Goal: Information Seeking & Learning: Check status

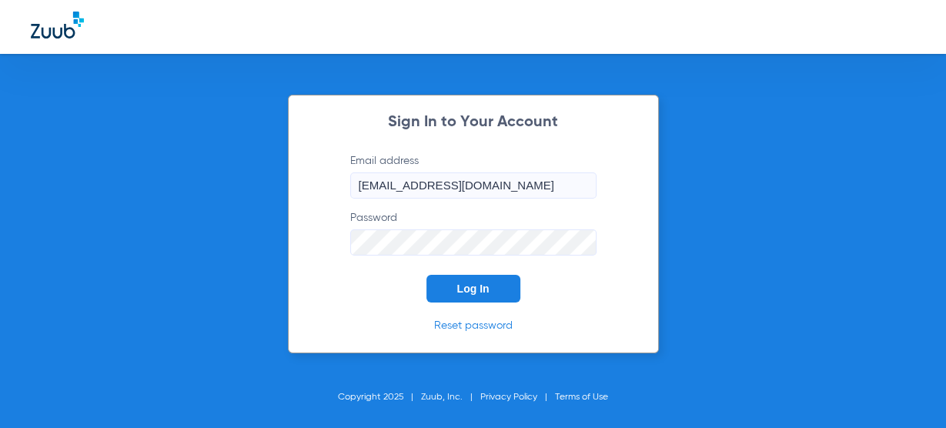
click at [463, 290] on span "Log In" at bounding box center [473, 288] width 32 height 12
click at [493, 287] on button "Log In" at bounding box center [473, 289] width 94 height 28
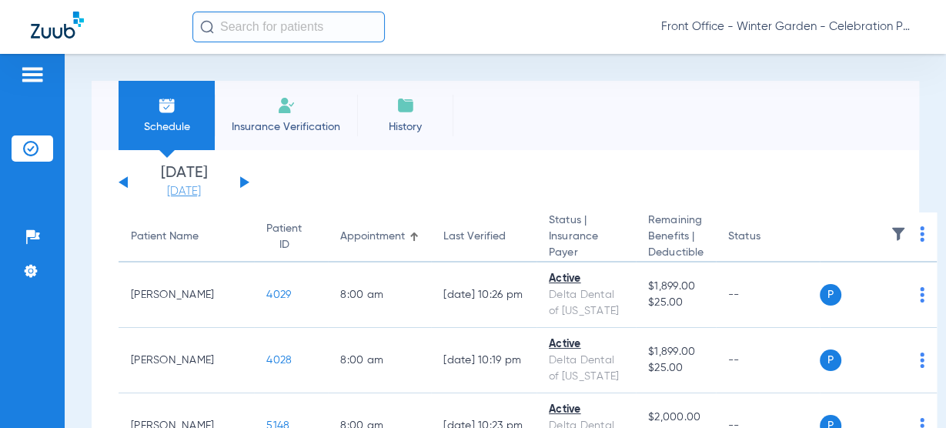
click at [196, 191] on link "[DATE]" at bounding box center [184, 191] width 92 height 15
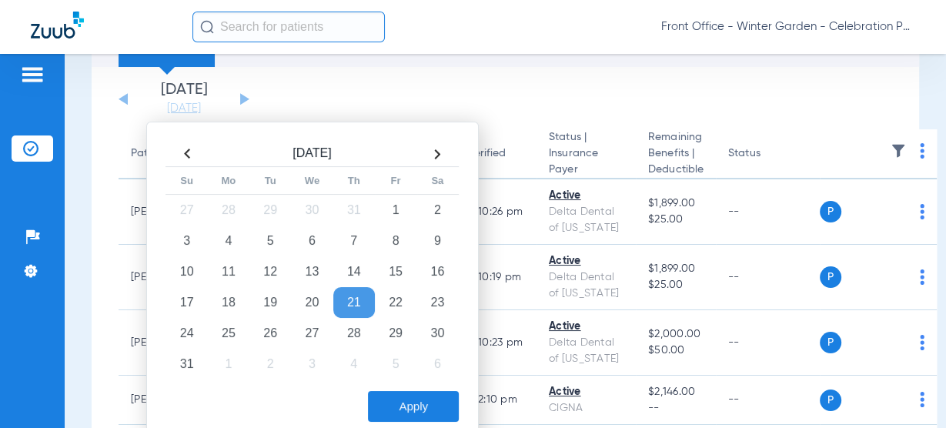
scroll to position [123, 0]
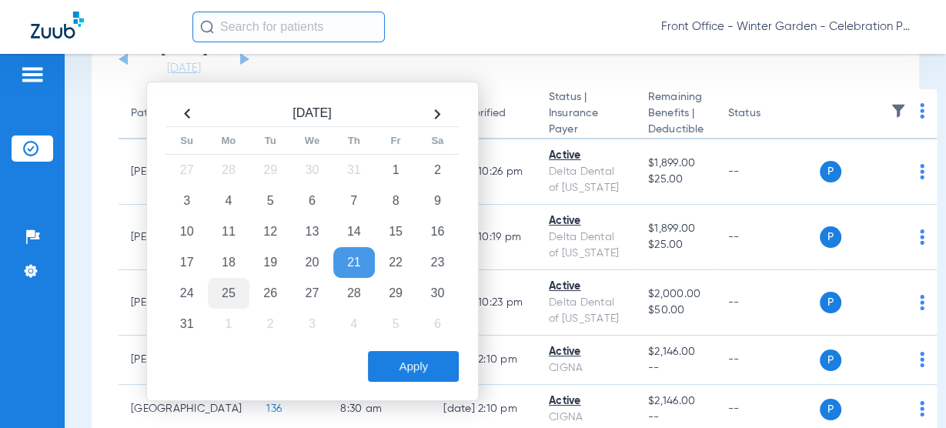
click at [225, 286] on td "25" at bounding box center [229, 293] width 42 height 31
click at [474, 393] on div "Aug 2025 Su Mo Tu We Th Fr Sa 27 28 29 30 31 1 2 3 4 5 6 7 8 9 10 11 12 13 14 1…" at bounding box center [312, 241] width 332 height 319
click at [441, 369] on button "Apply" at bounding box center [413, 366] width 91 height 31
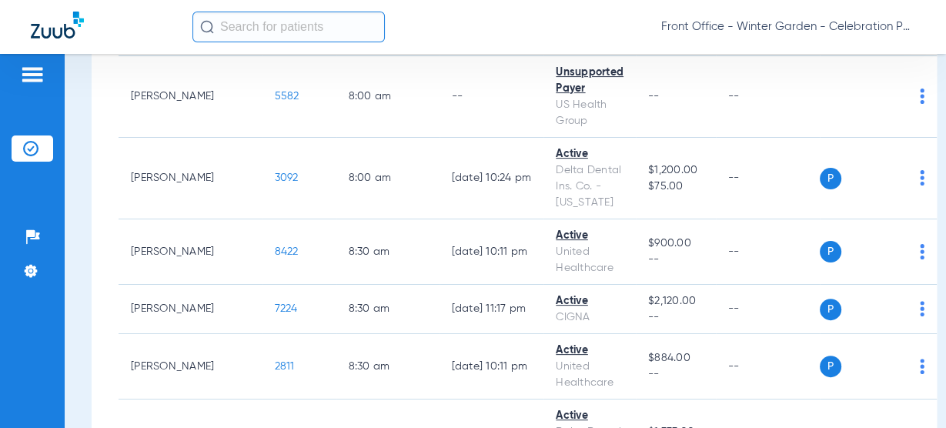
scroll to position [431, 0]
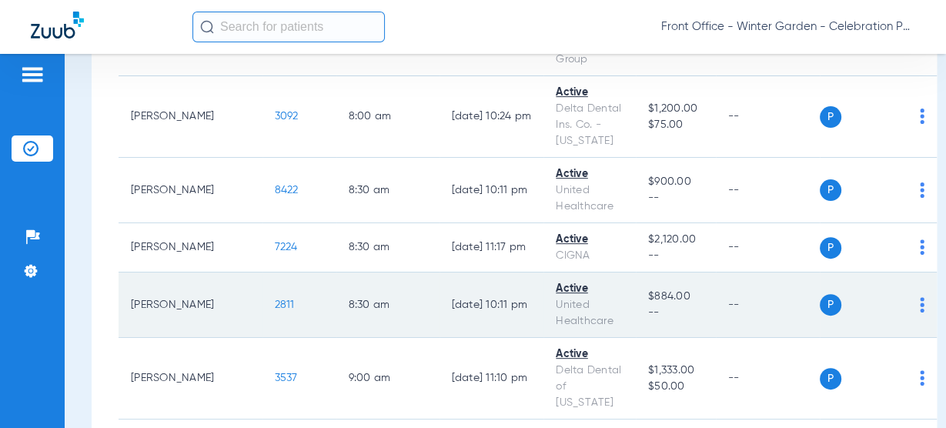
click at [275, 299] on span "2811" at bounding box center [285, 304] width 20 height 11
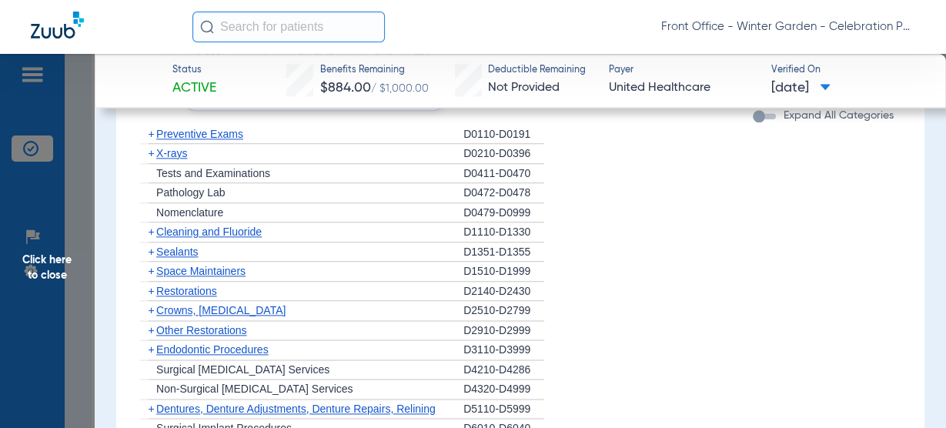
scroll to position [1539, 0]
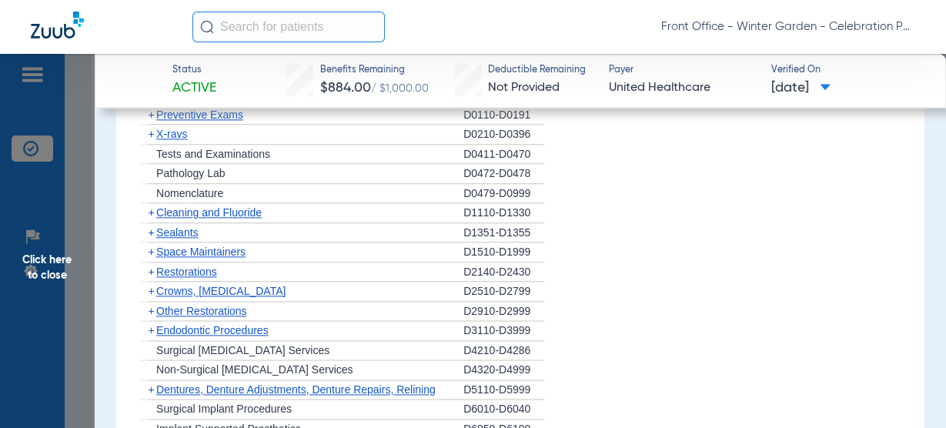
click at [242, 112] on span "Preventive Exams" at bounding box center [199, 115] width 87 height 12
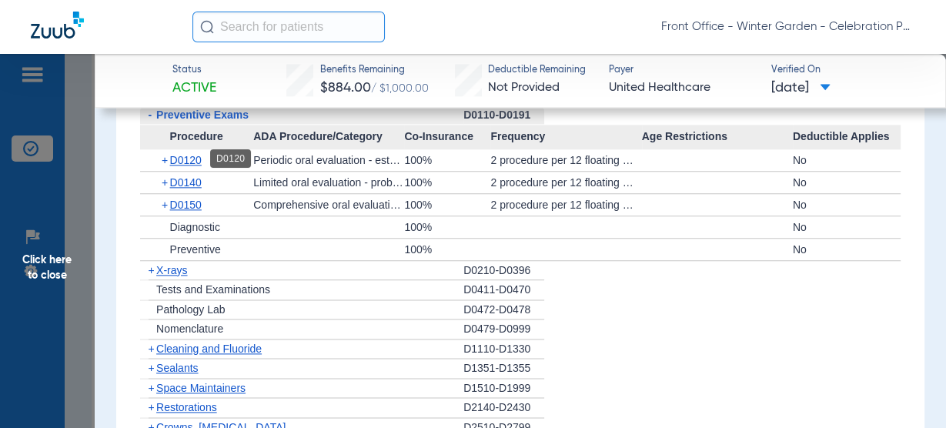
click at [179, 159] on span "D0120" at bounding box center [186, 160] width 32 height 12
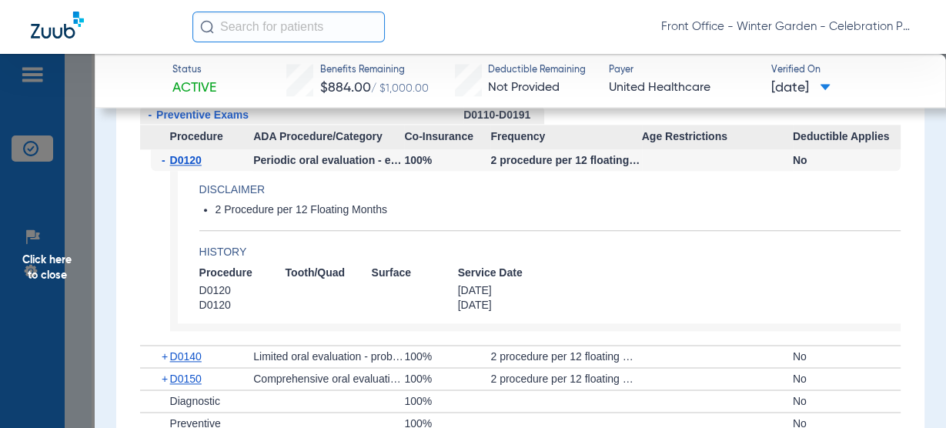
click at [179, 159] on span "D0120" at bounding box center [186, 160] width 32 height 12
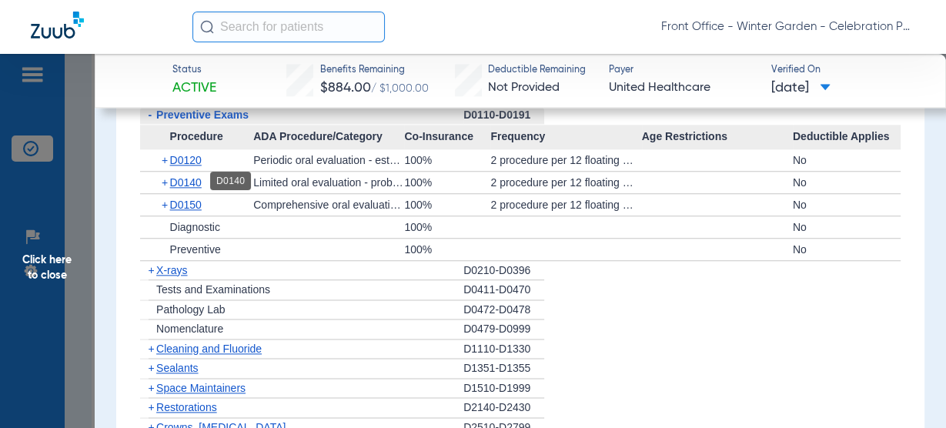
click at [180, 182] on span "D0140" at bounding box center [186, 182] width 32 height 12
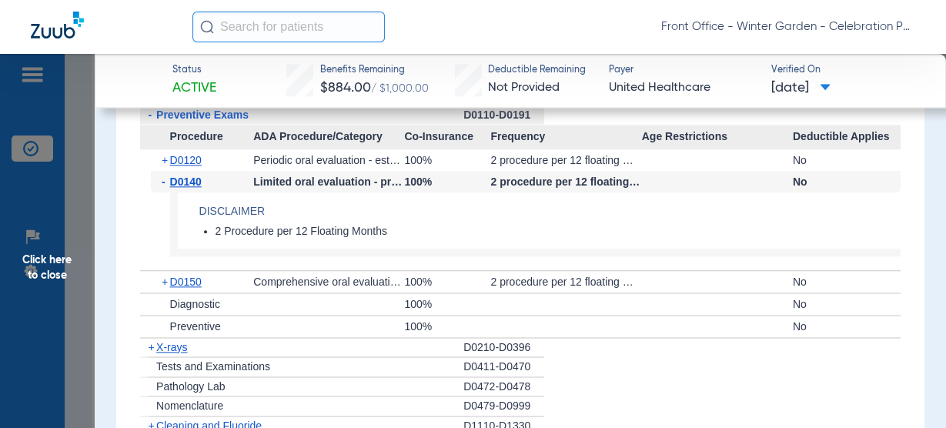
click at [180, 182] on span "D0140" at bounding box center [186, 181] width 32 height 12
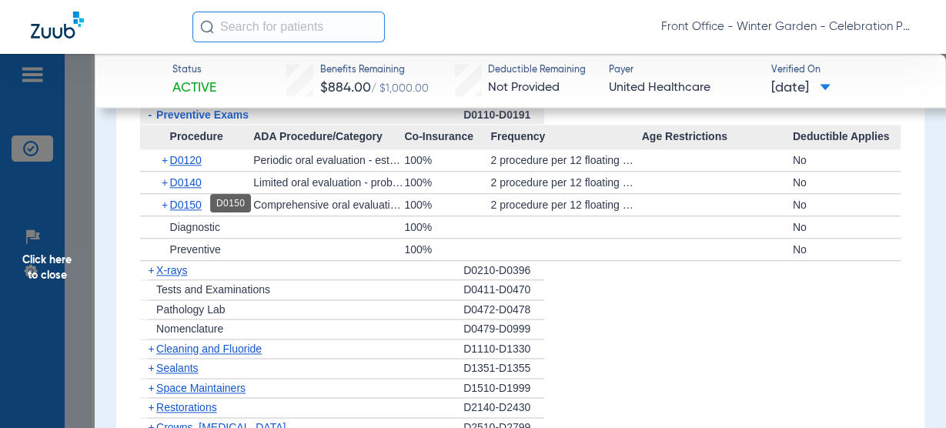
click at [179, 199] on span "D0150" at bounding box center [186, 205] width 32 height 12
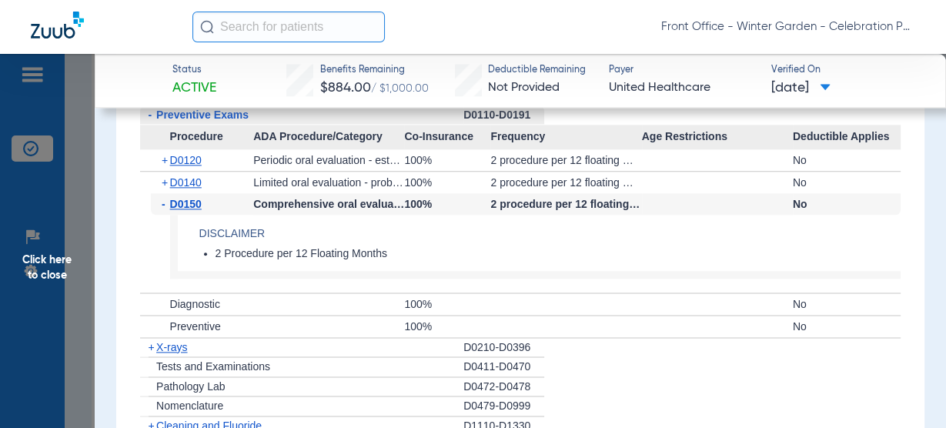
click at [179, 198] on span "D0150" at bounding box center [186, 204] width 32 height 12
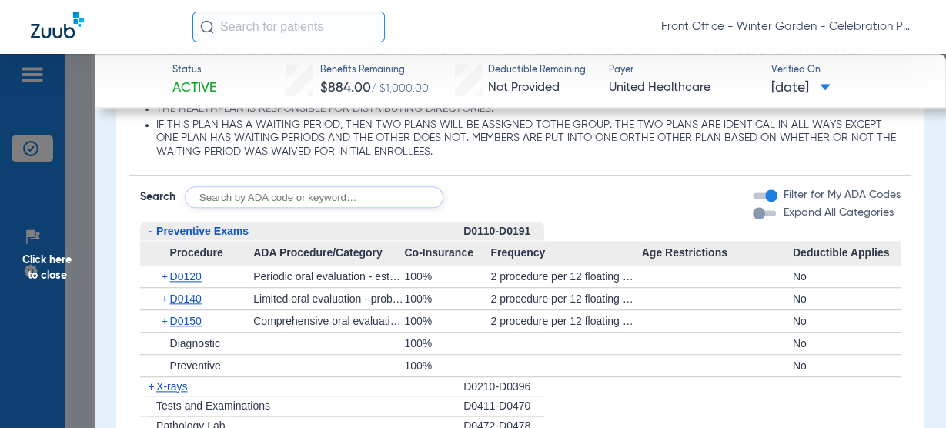
scroll to position [1416, 0]
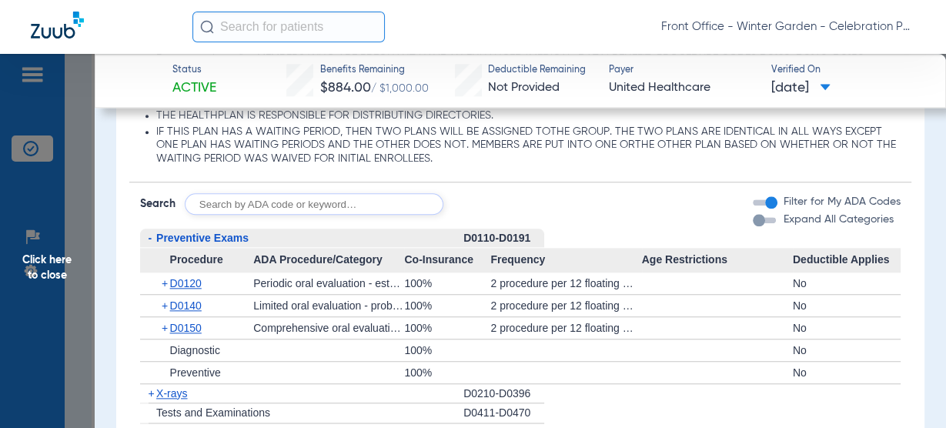
click at [157, 238] on span "Preventive Exams" at bounding box center [202, 238] width 92 height 12
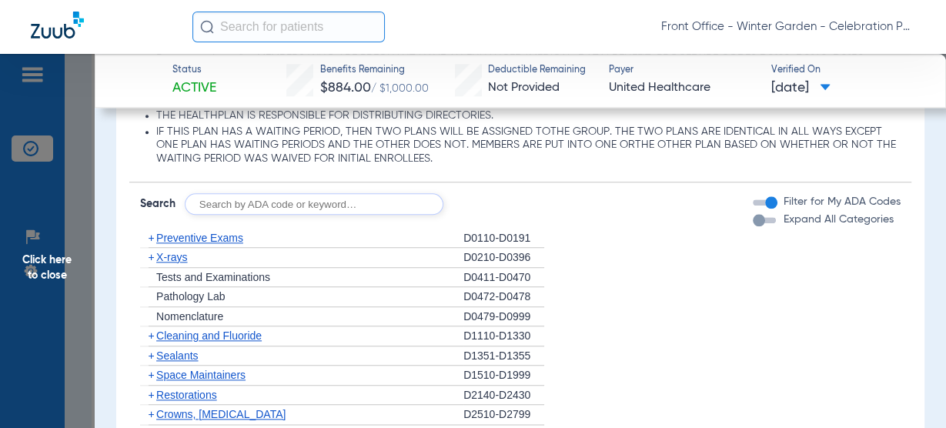
scroll to position [1478, 0]
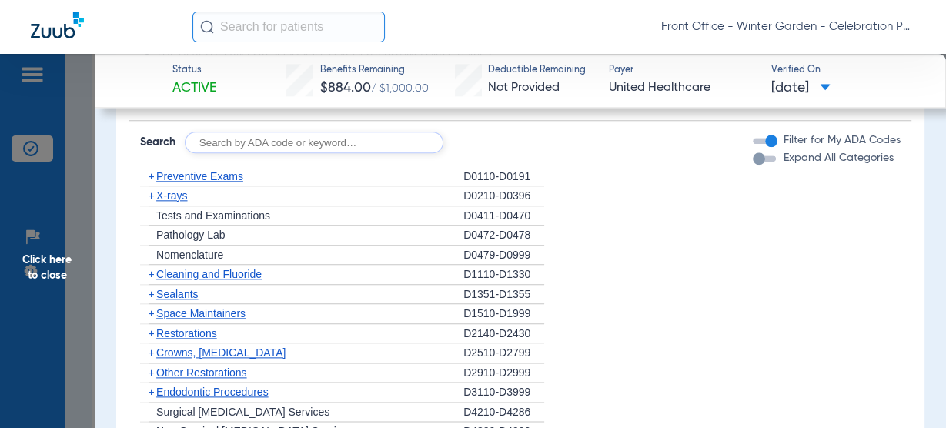
click at [157, 189] on span "X-rays" at bounding box center [171, 195] width 31 height 12
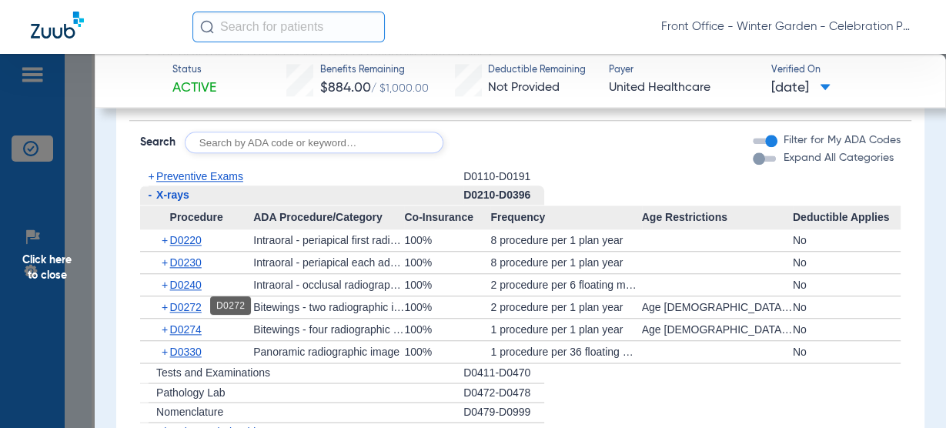
click at [192, 306] on span "D0272" at bounding box center [186, 307] width 32 height 12
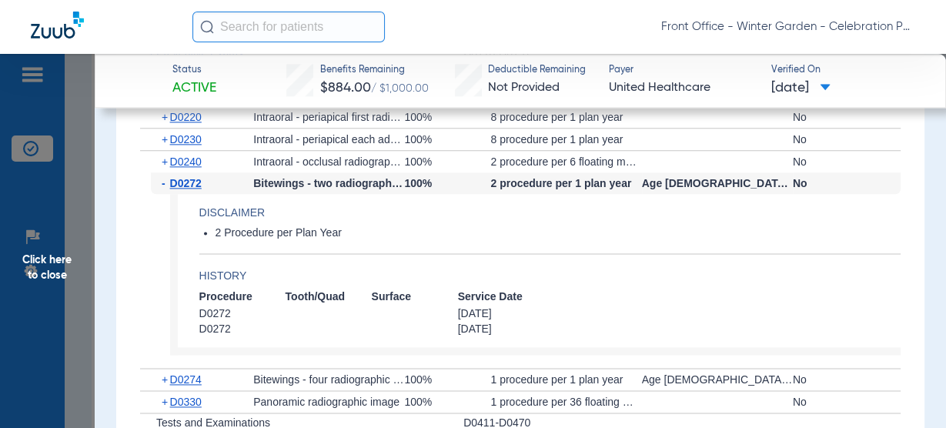
scroll to position [1662, 0]
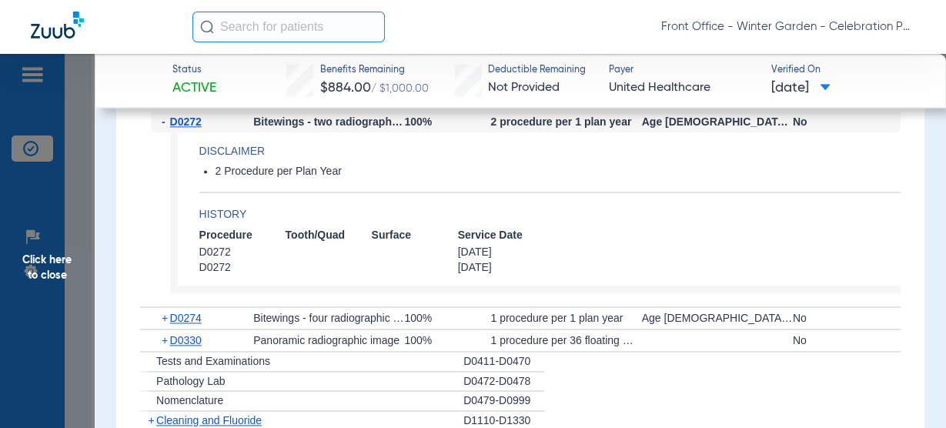
click at [176, 308] on div "+ D0274" at bounding box center [202, 318] width 102 height 22
click at [176, 312] on span "D0274" at bounding box center [186, 318] width 32 height 12
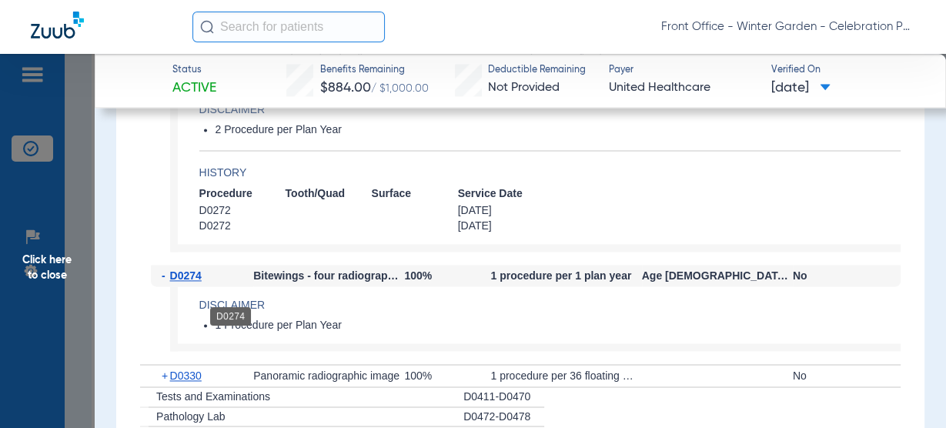
scroll to position [1724, 0]
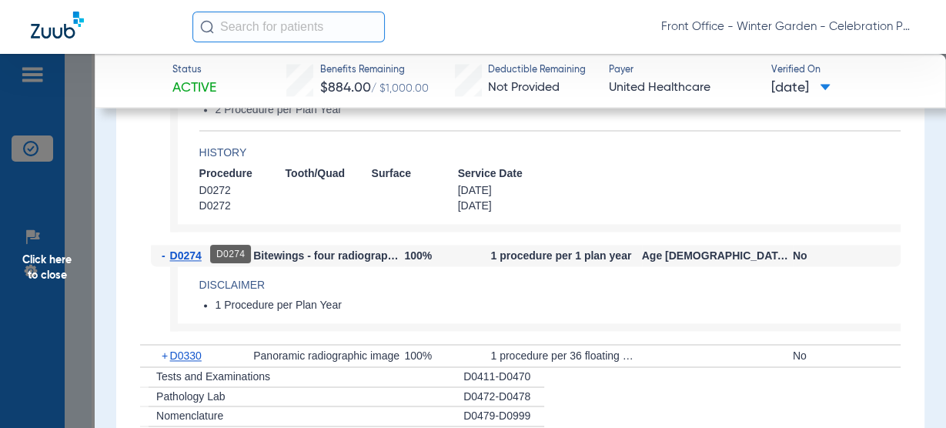
click at [198, 257] on span "D0274" at bounding box center [186, 255] width 32 height 12
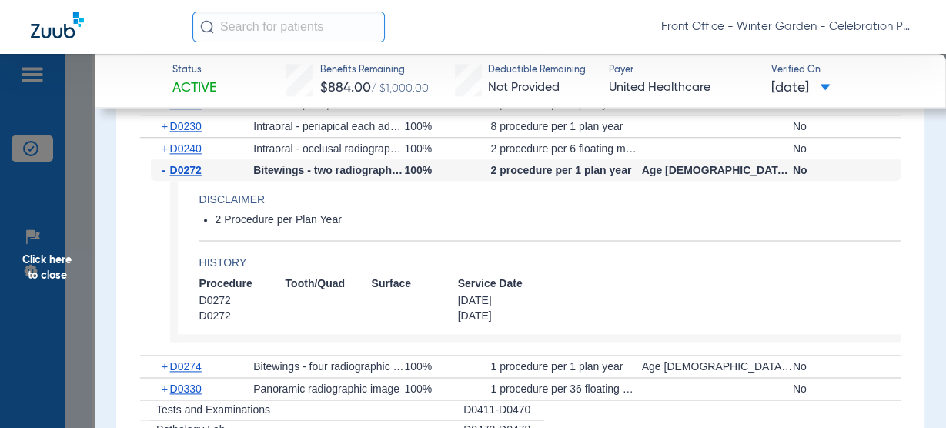
scroll to position [1601, 0]
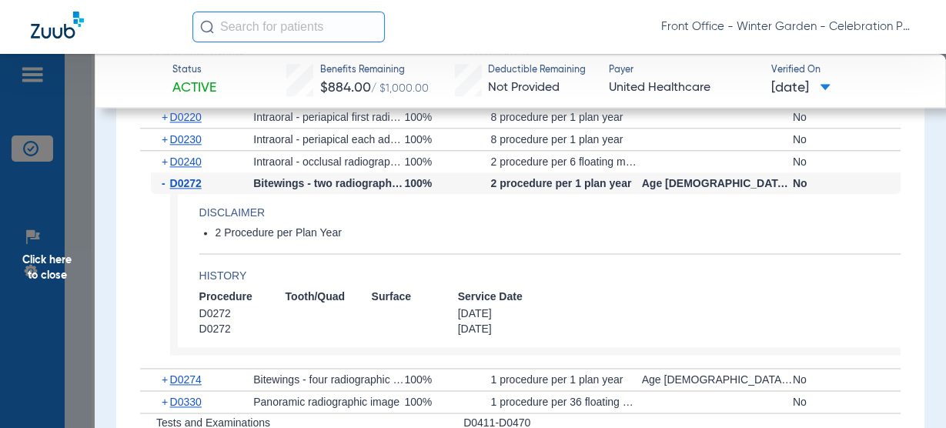
drag, startPoint x: 188, startPoint y: 189, endPoint x: 194, endPoint y: 180, distance: 11.1
click at [188, 189] on div "- D0272" at bounding box center [202, 183] width 102 height 22
click at [194, 180] on span "D0272" at bounding box center [186, 183] width 32 height 12
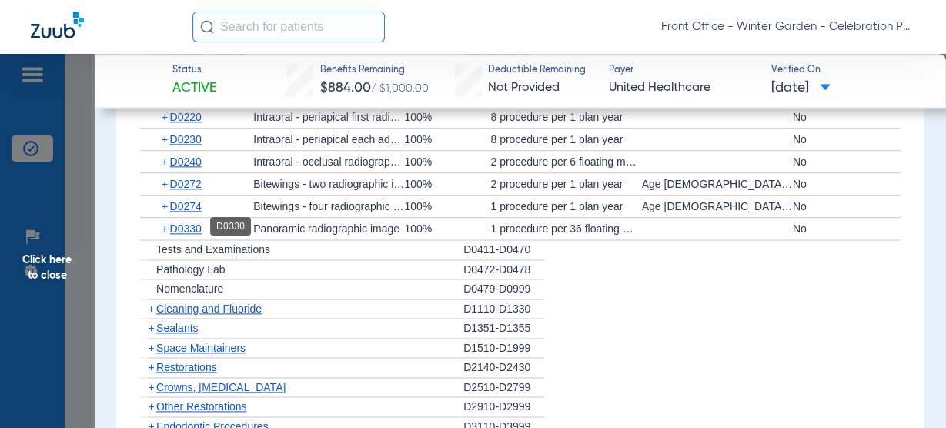
drag, startPoint x: 175, startPoint y: 225, endPoint x: 257, endPoint y: 210, distance: 83.6
click at [175, 225] on span "D0330" at bounding box center [186, 228] width 32 height 12
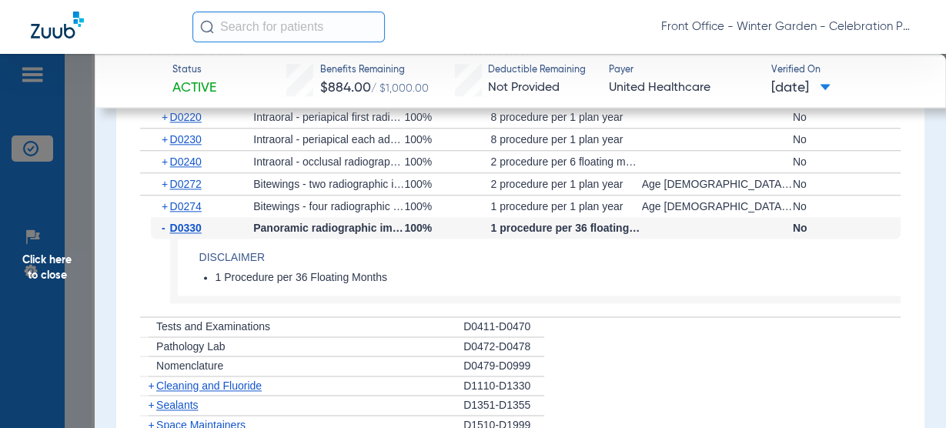
drag, startPoint x: 232, startPoint y: 382, endPoint x: 268, endPoint y: 356, distance: 44.0
click at [232, 382] on span "Cleaning and Fluoride" at bounding box center [208, 385] width 105 height 12
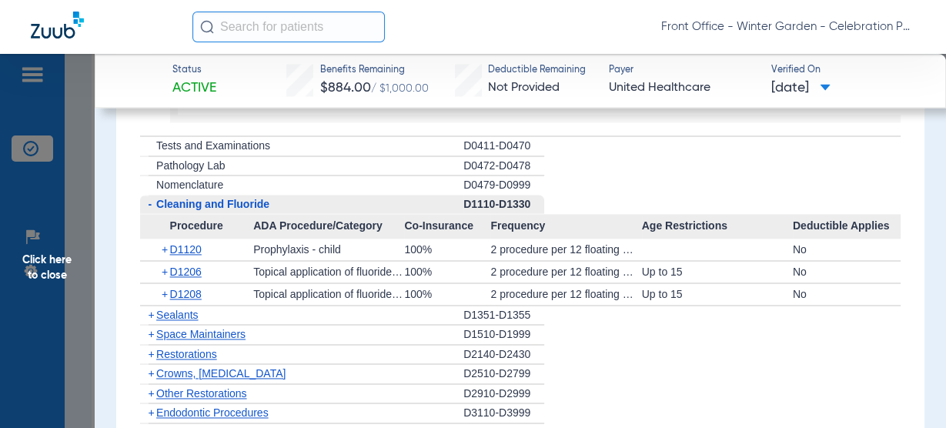
scroll to position [1785, 0]
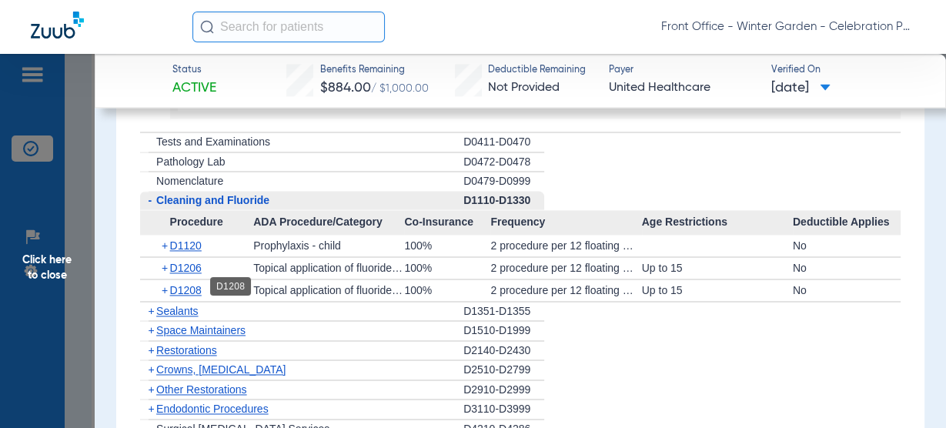
click at [187, 287] on span "D1208" at bounding box center [186, 290] width 32 height 12
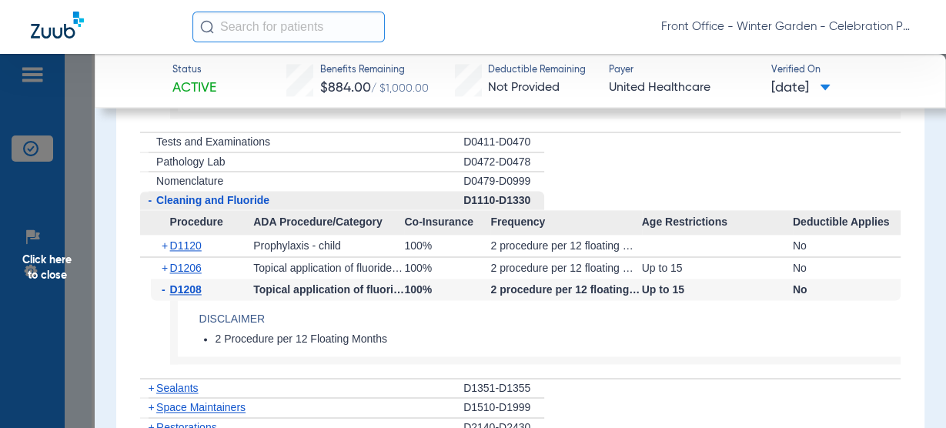
click at [187, 288] on span "D1208" at bounding box center [186, 289] width 32 height 12
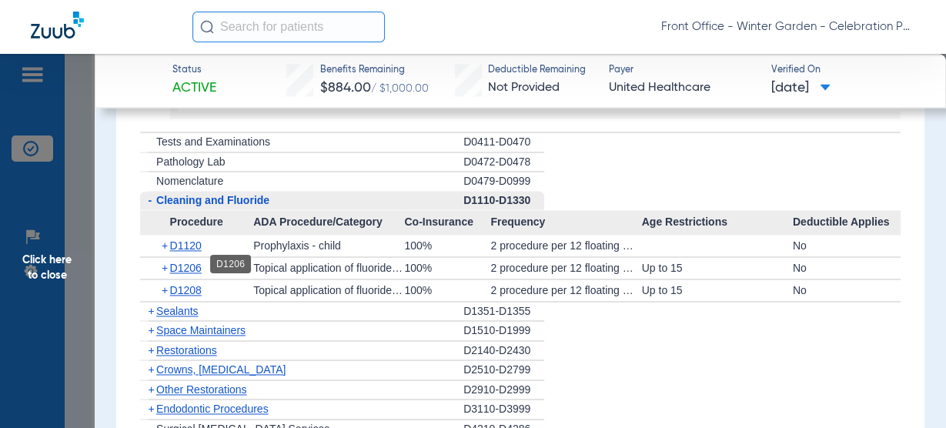
click at [199, 270] on span "D1206" at bounding box center [186, 268] width 32 height 12
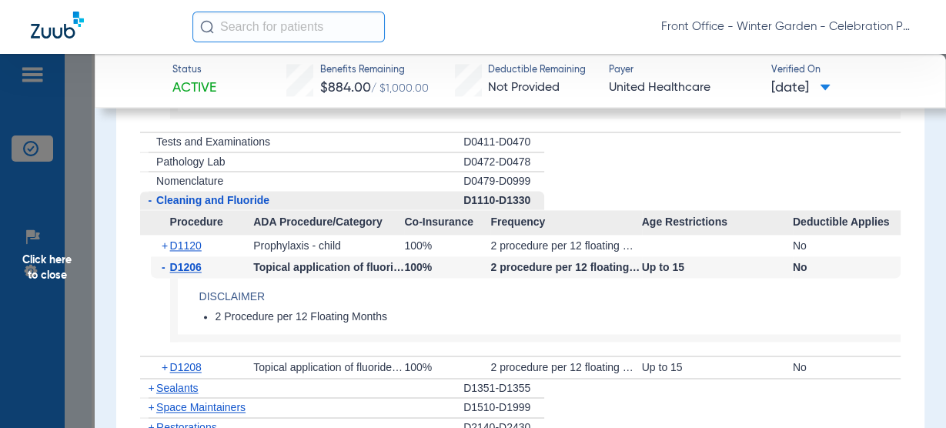
click at [199, 270] on div "- D1206" at bounding box center [202, 267] width 102 height 22
click at [201, 268] on span "D1206" at bounding box center [186, 267] width 32 height 12
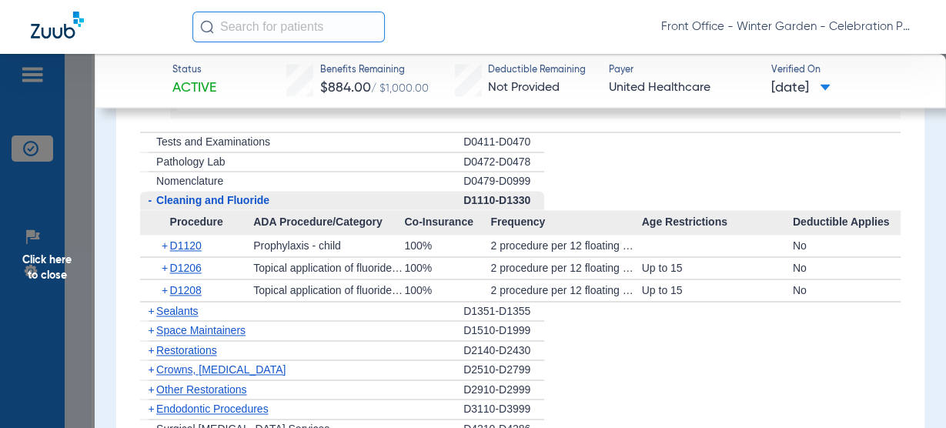
click at [180, 298] on ul "+ Preventive Exams D0110-D0191 - X-rays D0210-D0396 Procedure ADA Procedure/Cat…" at bounding box center [520, 276] width 760 height 835
click at [183, 284] on span "D1208" at bounding box center [186, 290] width 32 height 12
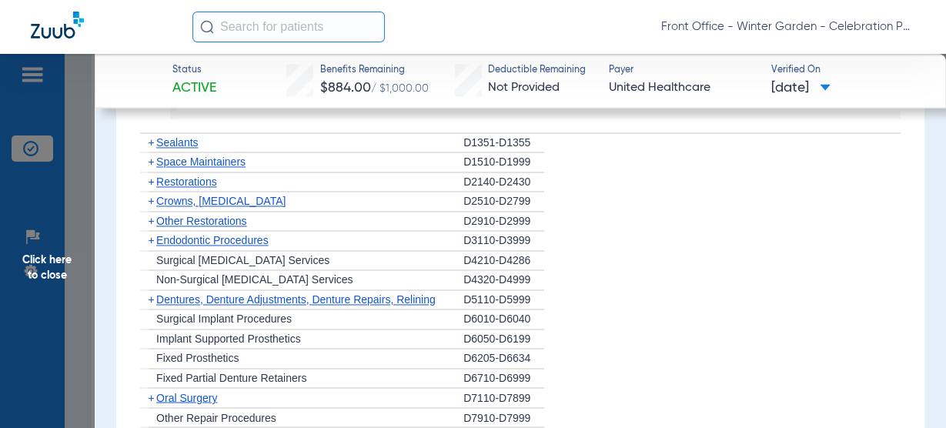
scroll to position [2032, 0]
drag, startPoint x: 185, startPoint y: 133, endPoint x: 198, endPoint y: 139, distance: 14.1
click at [185, 135] on span "Sealants" at bounding box center [177, 141] width 42 height 12
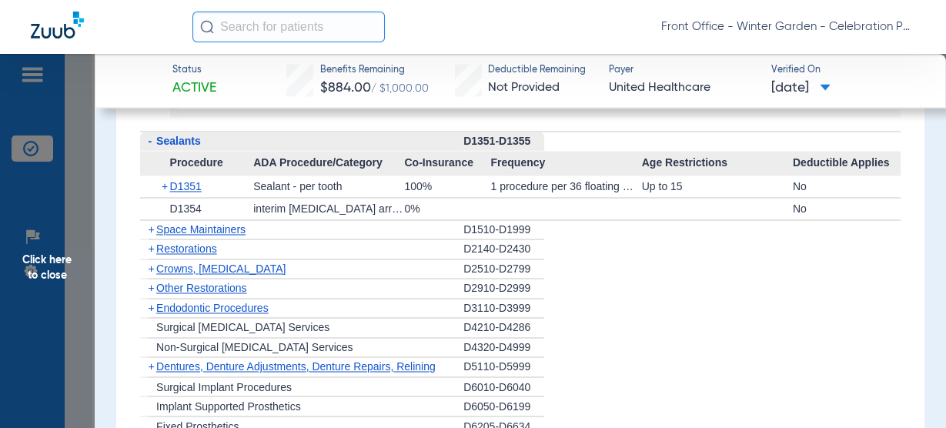
scroll to position [2031, 0]
click at [182, 181] on span "D1351" at bounding box center [186, 187] width 32 height 12
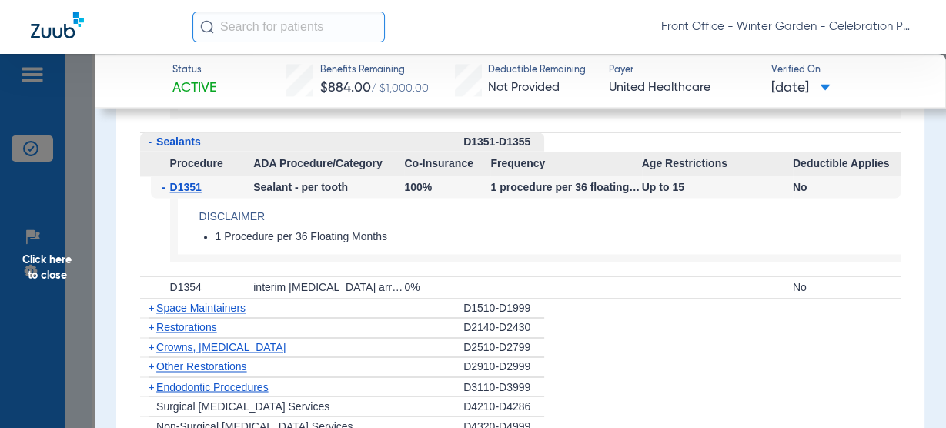
click at [182, 181] on span "D1351" at bounding box center [186, 187] width 32 height 12
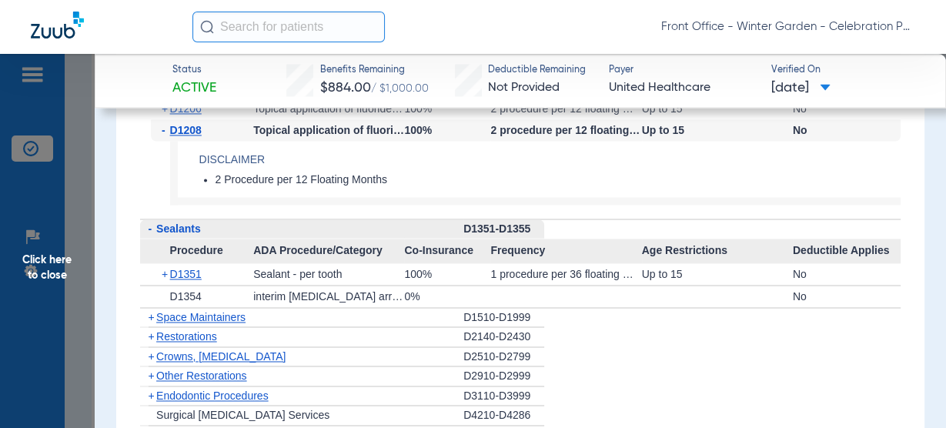
scroll to position [1908, 0]
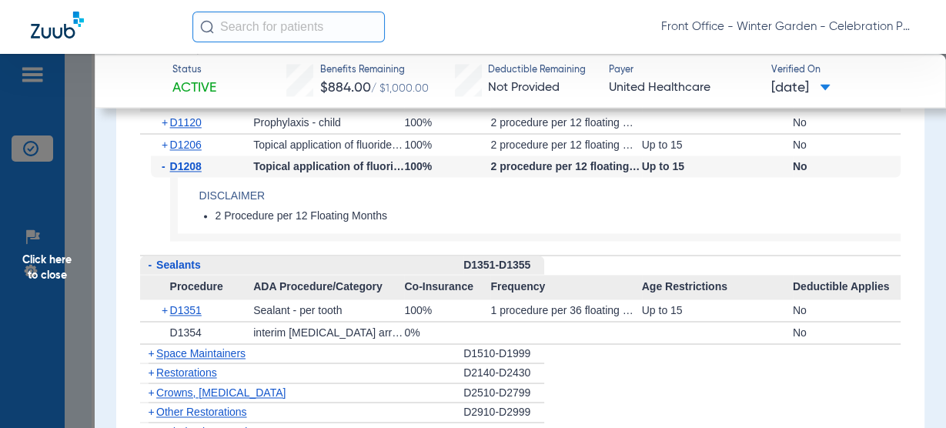
click at [58, 239] on span "Click here to close" at bounding box center [47, 268] width 95 height 428
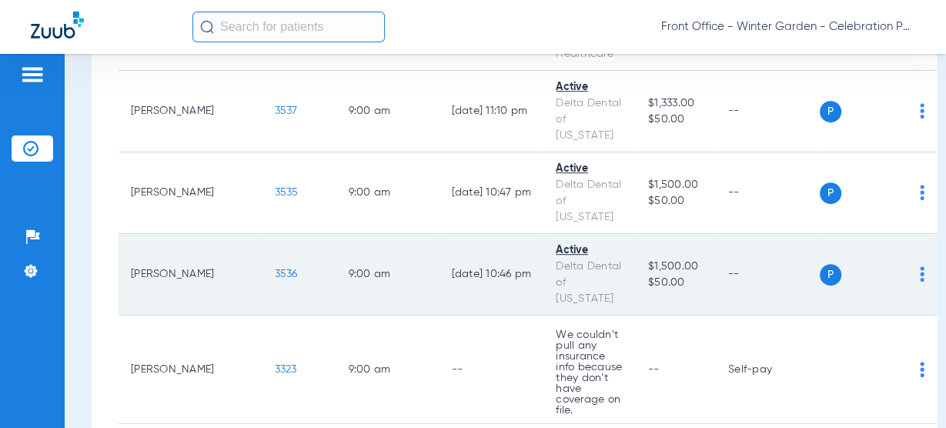
scroll to position [677, 0]
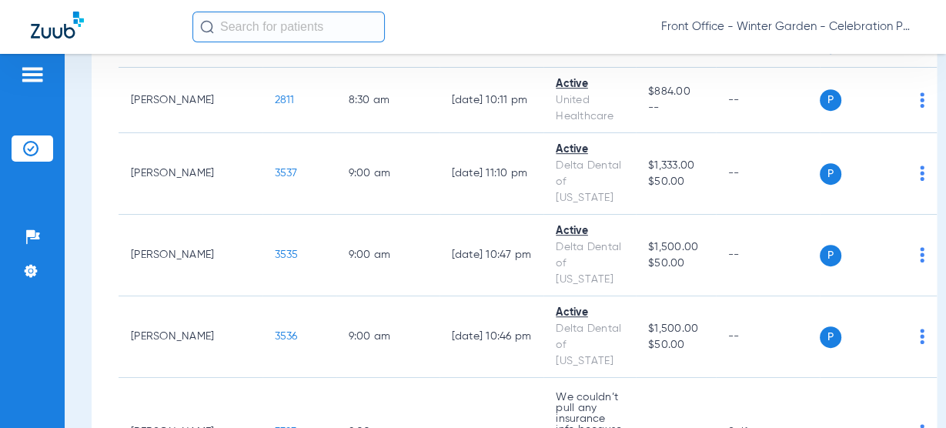
scroll to position [616, 0]
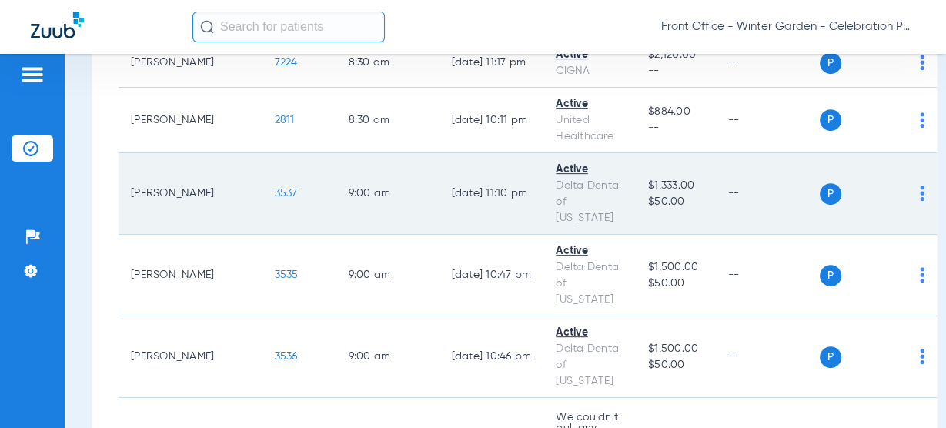
click at [275, 188] on span "3537" at bounding box center [286, 193] width 23 height 11
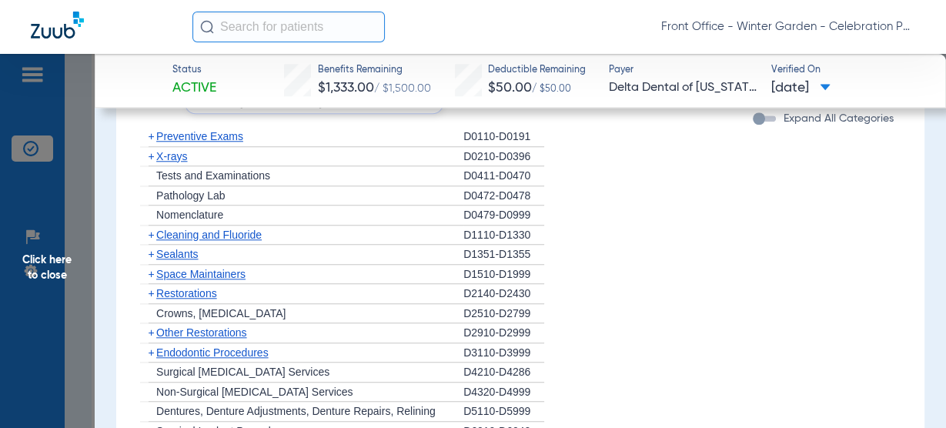
scroll to position [1170, 0]
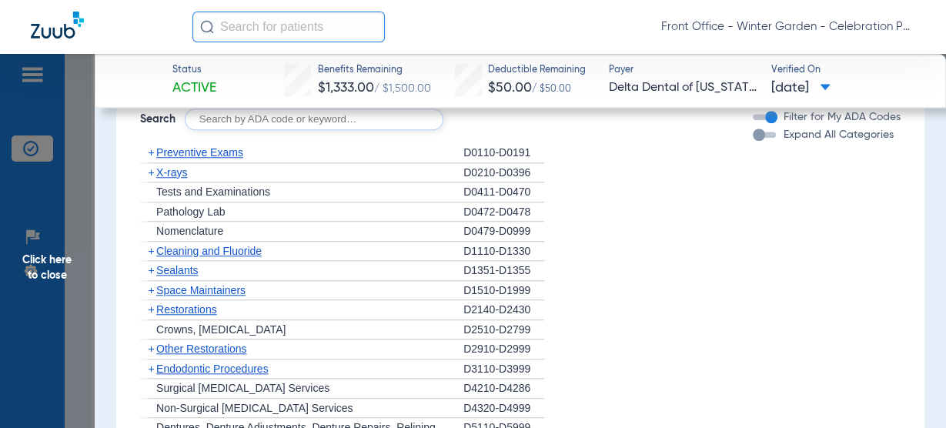
click at [230, 149] on span "Preventive Exams" at bounding box center [199, 152] width 87 height 12
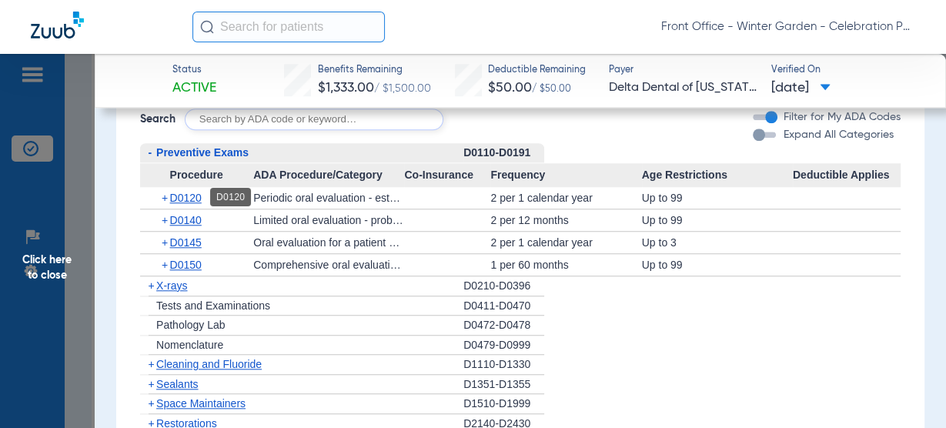
click at [201, 198] on span "D0120" at bounding box center [186, 198] width 32 height 12
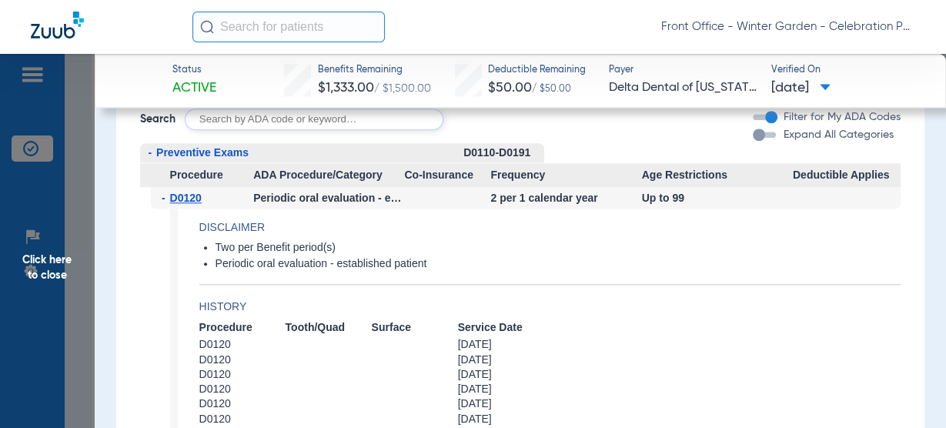
click at [201, 198] on span "D0120" at bounding box center [186, 198] width 32 height 12
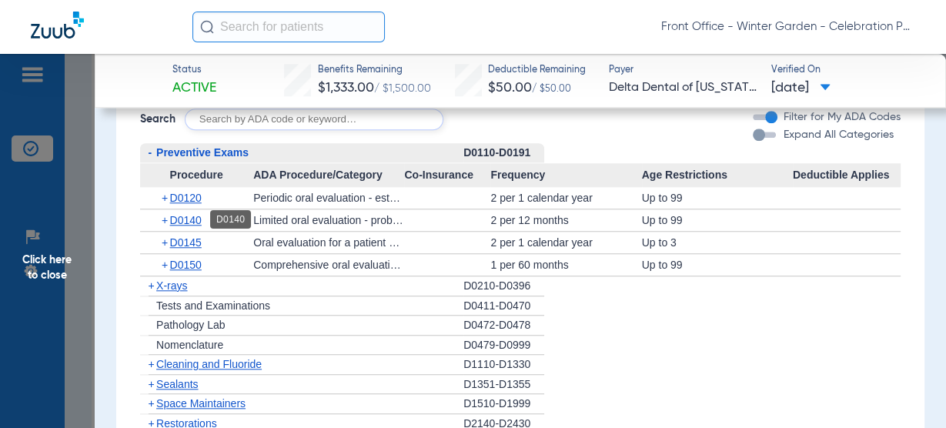
click at [195, 219] on span "D0140" at bounding box center [186, 220] width 32 height 12
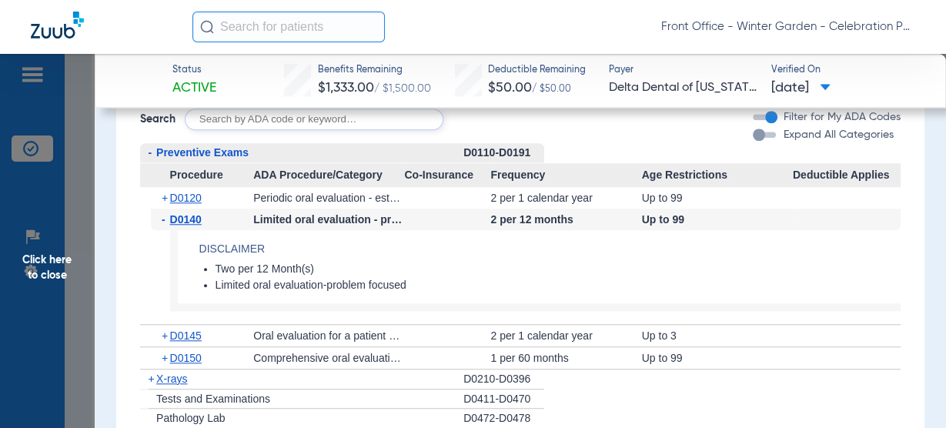
click at [195, 219] on span "D0140" at bounding box center [186, 219] width 32 height 12
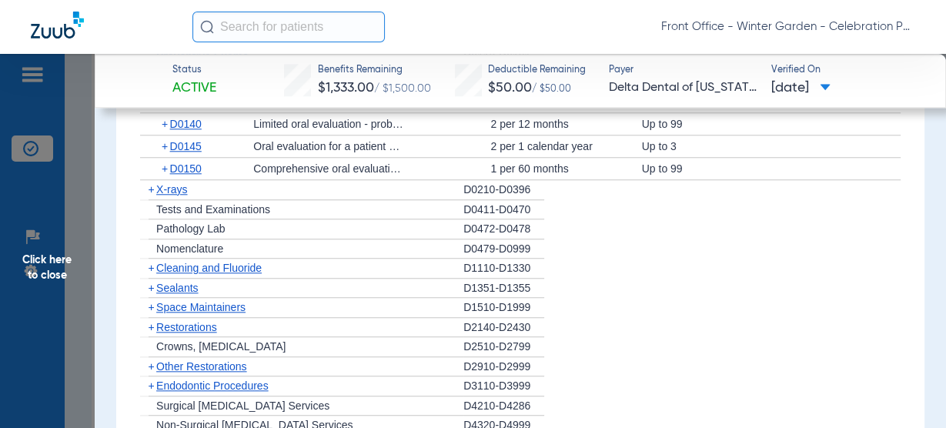
scroll to position [1293, 0]
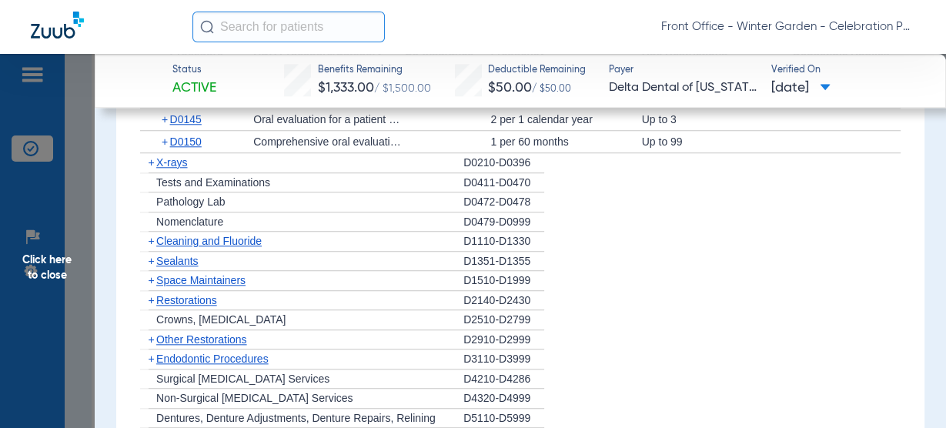
click at [178, 159] on span "X-rays" at bounding box center [171, 162] width 31 height 12
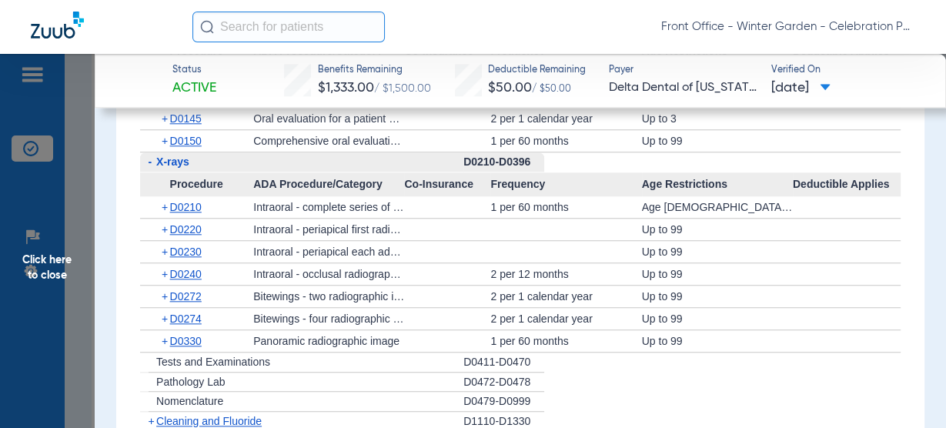
scroll to position [1292, 0]
click at [175, 336] on span "D0330" at bounding box center [186, 342] width 32 height 12
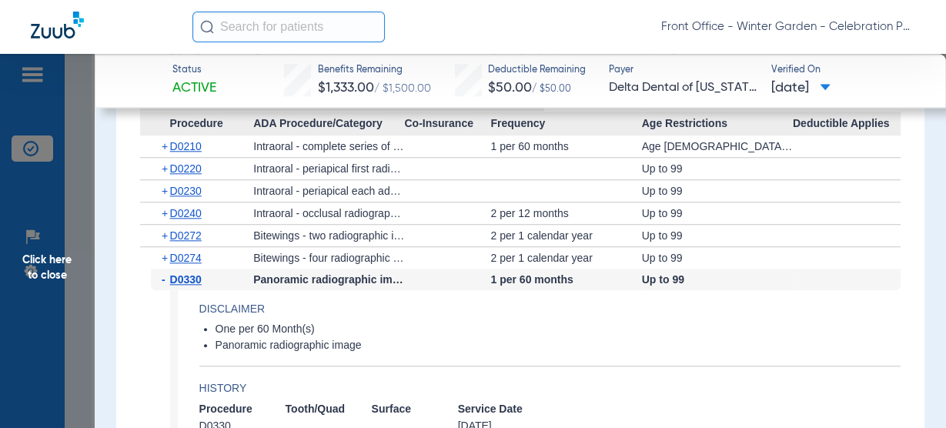
scroll to position [1415, 0]
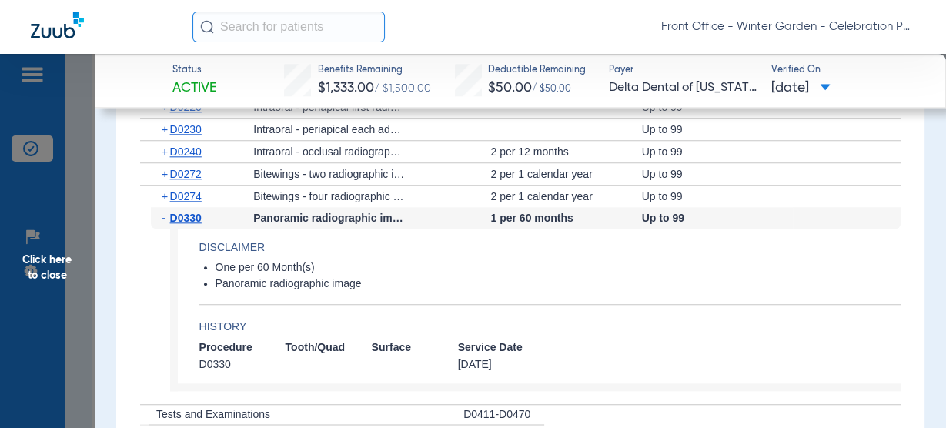
drag, startPoint x: 217, startPoint y: 265, endPoint x: 316, endPoint y: 265, distance: 98.5
click at [316, 265] on li "One per 60 Month(s)" at bounding box center [557, 268] width 685 height 14
click at [324, 265] on li "One per 60 Month(s)" at bounding box center [557, 268] width 685 height 14
click at [197, 219] on span "D0330" at bounding box center [186, 218] width 32 height 12
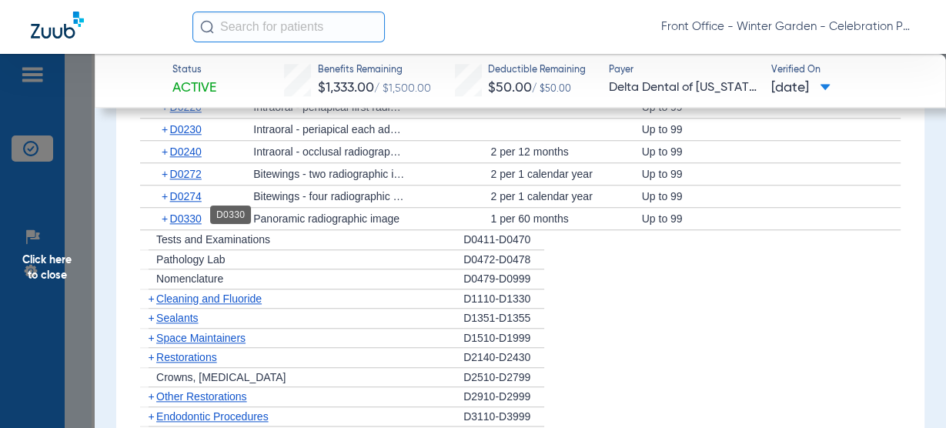
click at [193, 212] on span "D0330" at bounding box center [186, 218] width 32 height 12
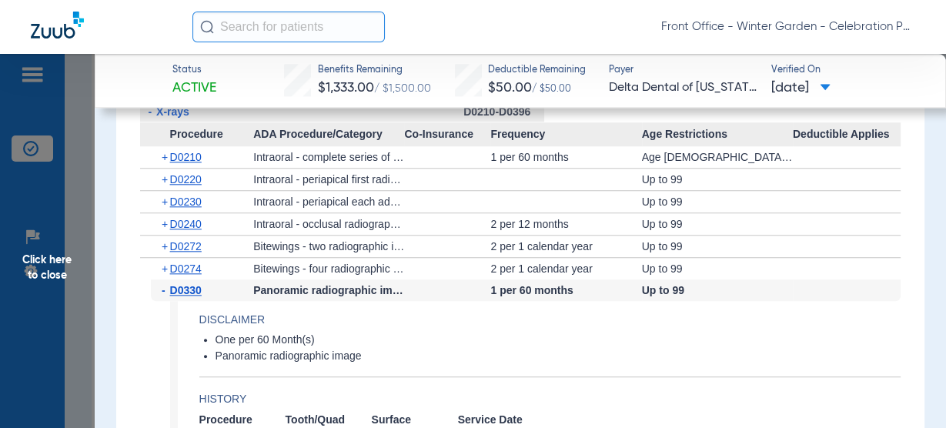
scroll to position [1354, 0]
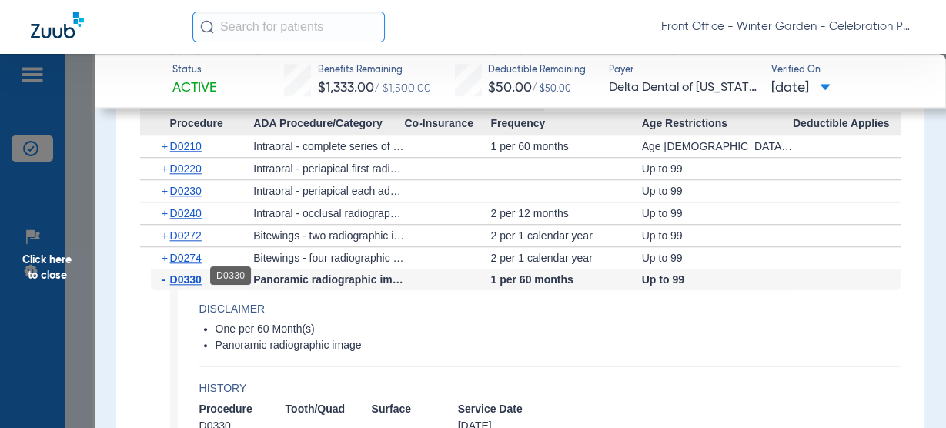
click at [175, 273] on span "D0330" at bounding box center [186, 279] width 32 height 12
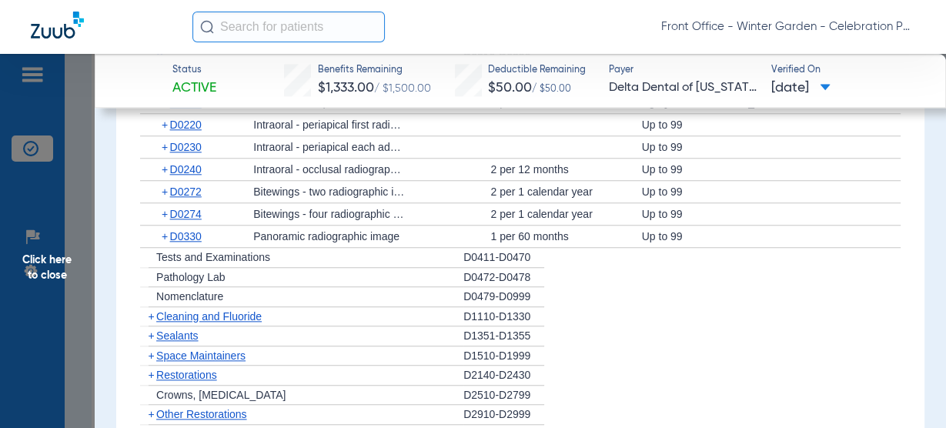
scroll to position [1415, 0]
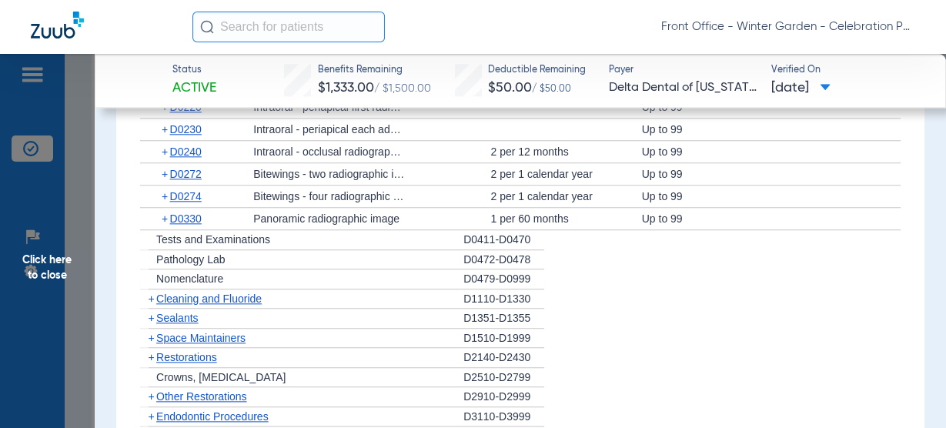
click at [202, 292] on span "Cleaning and Fluoride" at bounding box center [208, 298] width 105 height 12
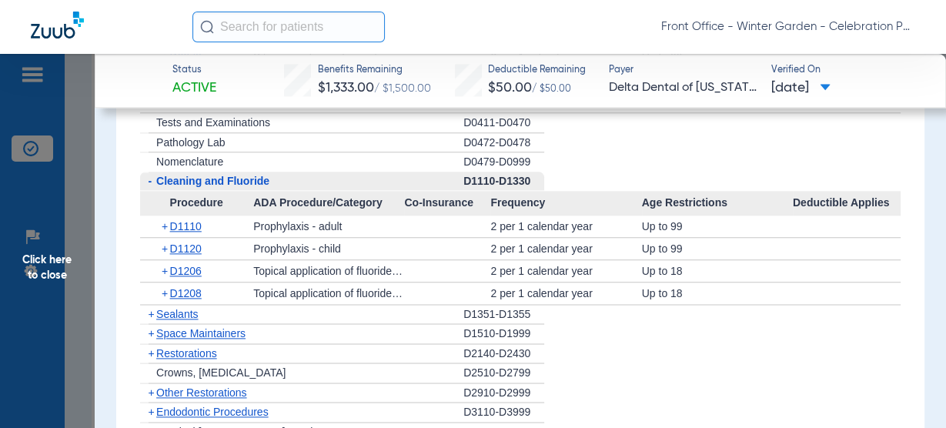
scroll to position [1538, 0]
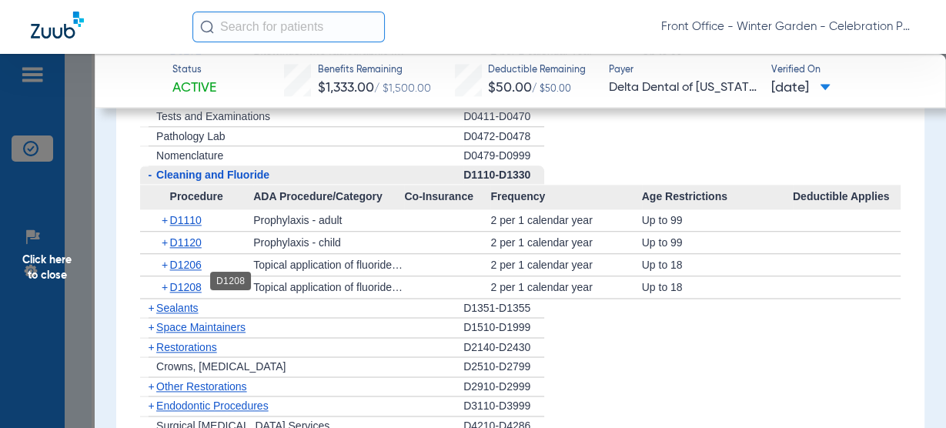
click at [185, 281] on span "D1208" at bounding box center [186, 287] width 32 height 12
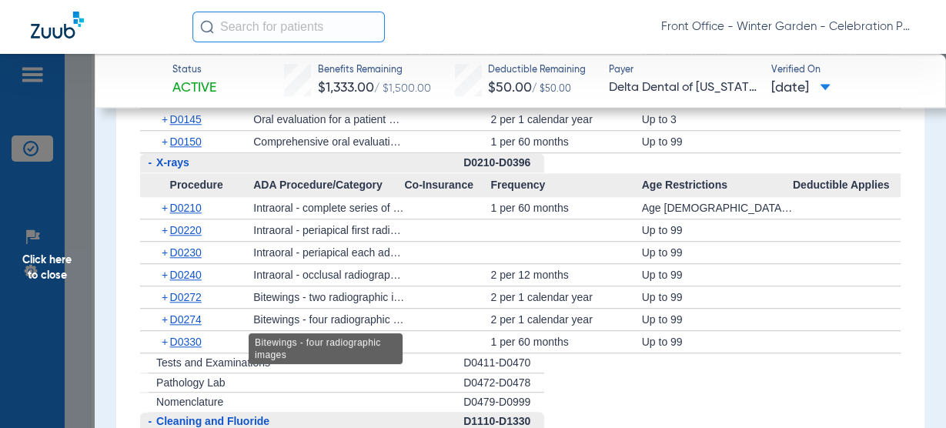
scroll to position [1415, 0]
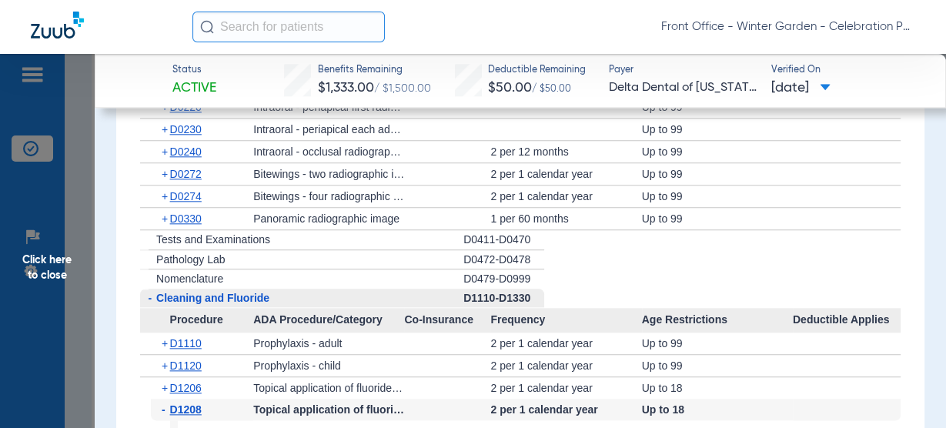
click at [199, 212] on span "D0330" at bounding box center [186, 218] width 32 height 12
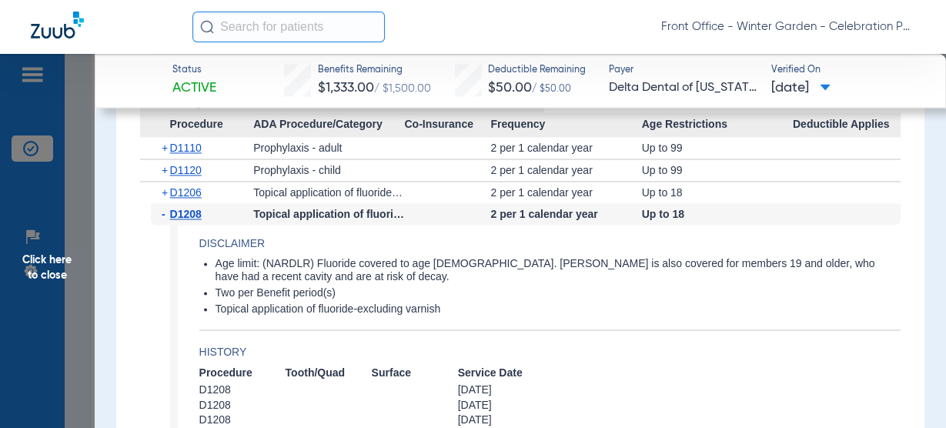
scroll to position [1785, 0]
click at [198, 218] on div "- D1208" at bounding box center [202, 215] width 102 height 22
click at [199, 212] on span "D1208" at bounding box center [186, 215] width 32 height 12
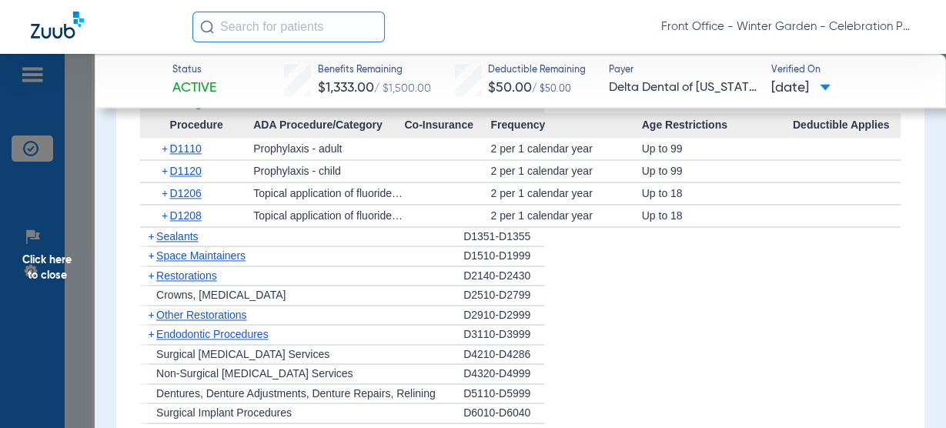
click at [187, 233] on span "Sealants" at bounding box center [177, 236] width 42 height 12
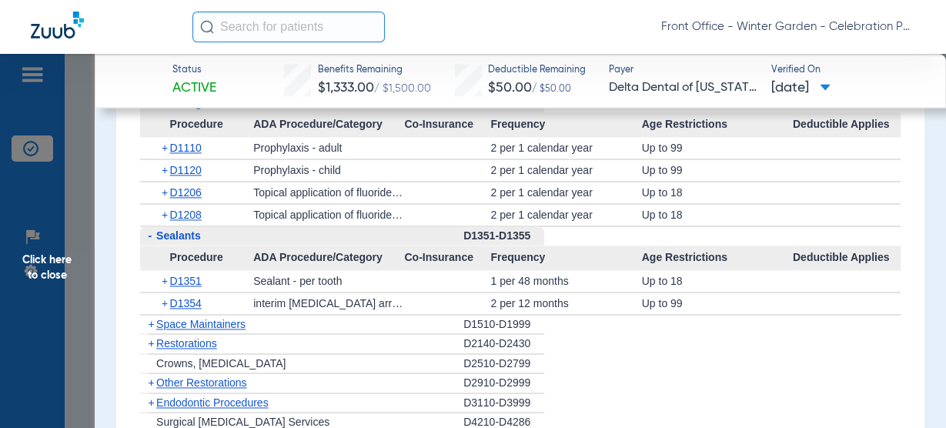
scroll to position [1846, 0]
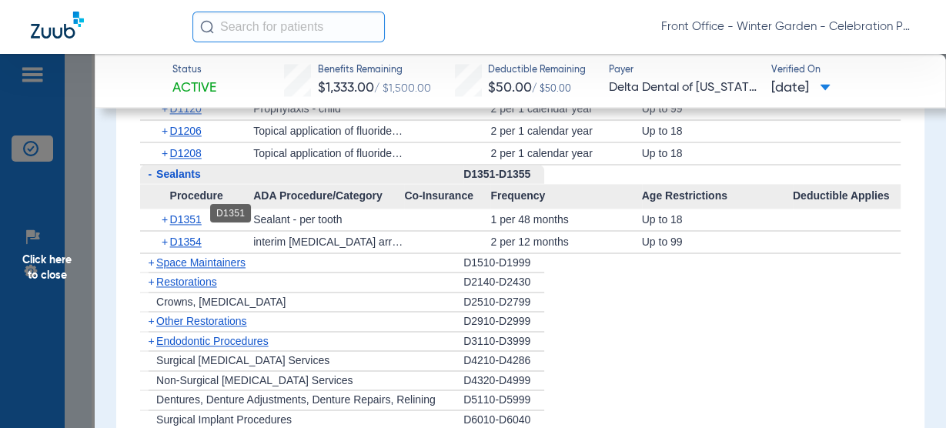
click at [189, 218] on span "D1351" at bounding box center [186, 219] width 32 height 12
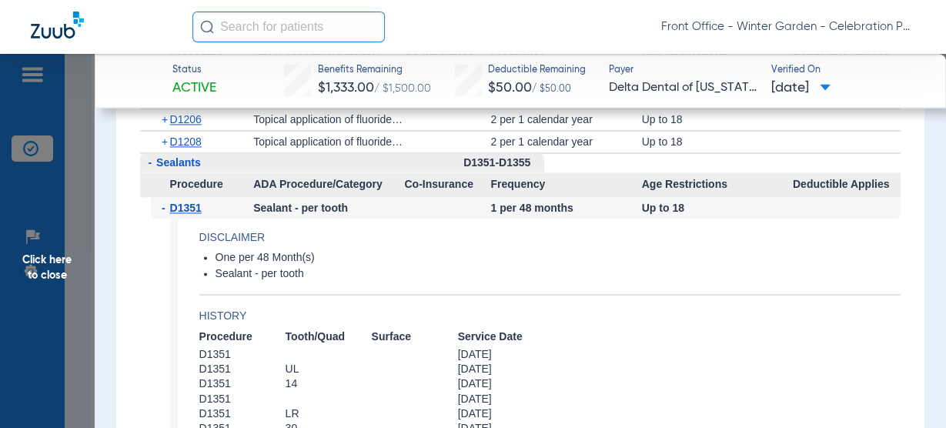
scroll to position [1723, 0]
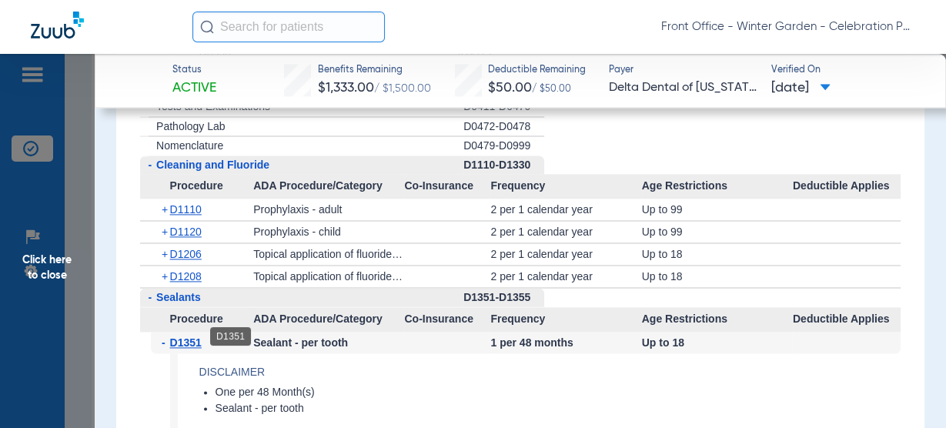
click at [189, 336] on span "D1351" at bounding box center [186, 342] width 32 height 12
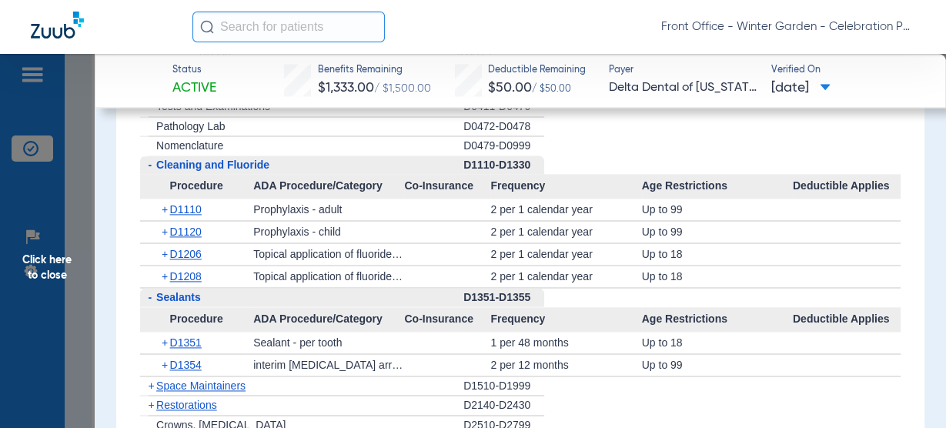
click at [30, 287] on span "Click here to close" at bounding box center [47, 268] width 95 height 428
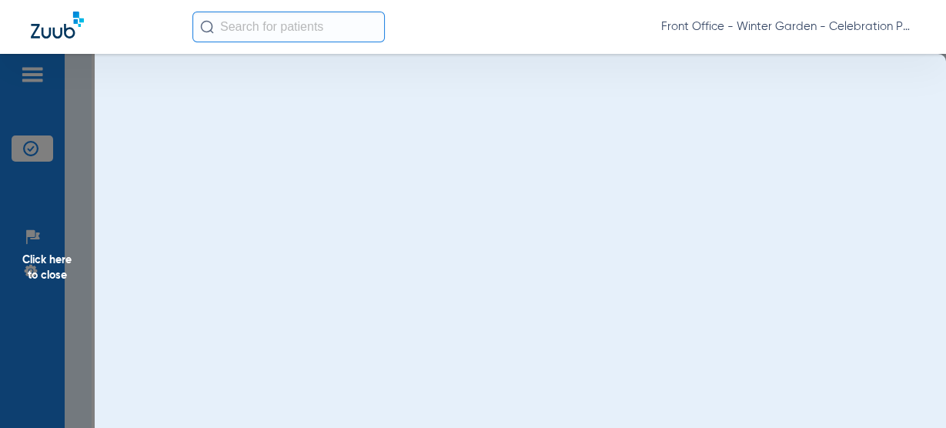
scroll to position [0, 0]
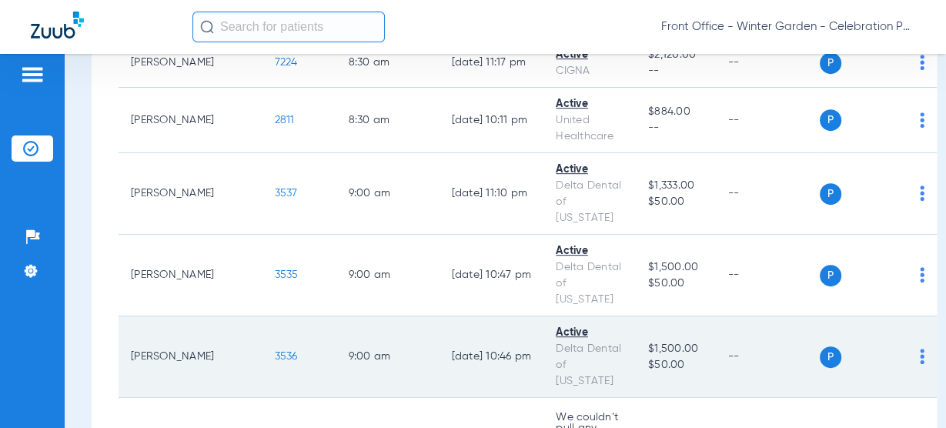
click at [275, 351] on span "3536" at bounding box center [286, 356] width 23 height 11
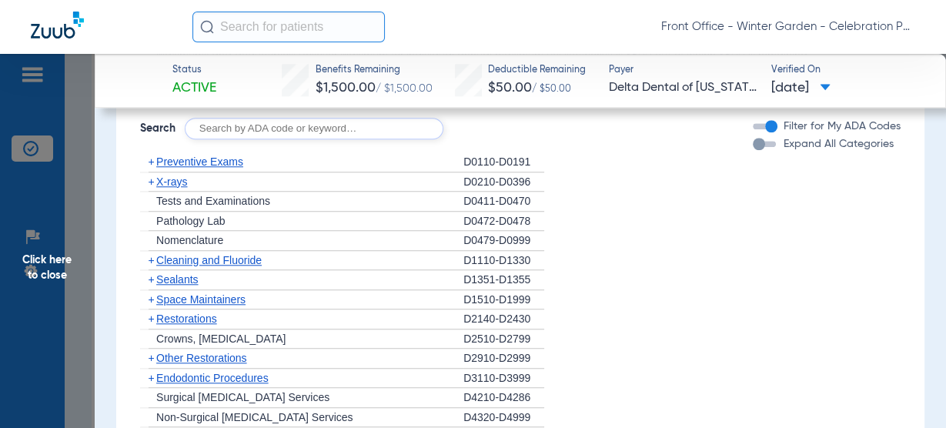
scroll to position [1108, 0]
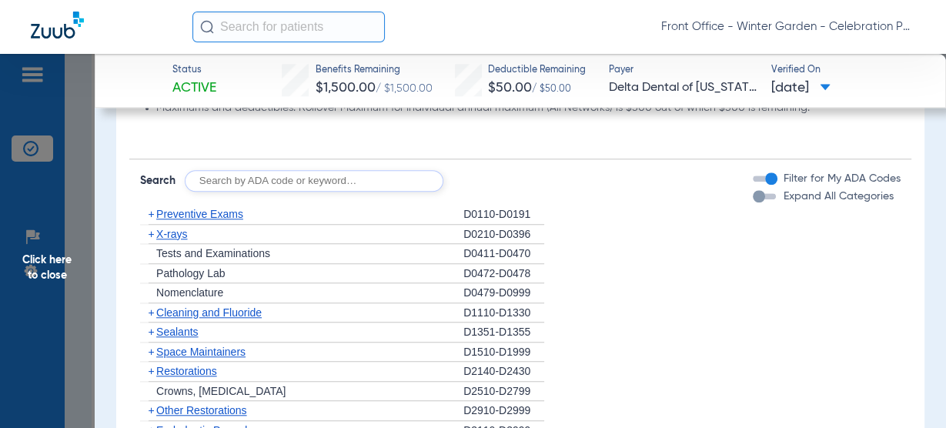
click at [239, 203] on div "Disclaimers Child age limit: Dependent coverage age limitation may vary Maximum…" at bounding box center [520, 384] width 782 height 662
click at [231, 219] on span "Preventive Exams" at bounding box center [199, 214] width 87 height 12
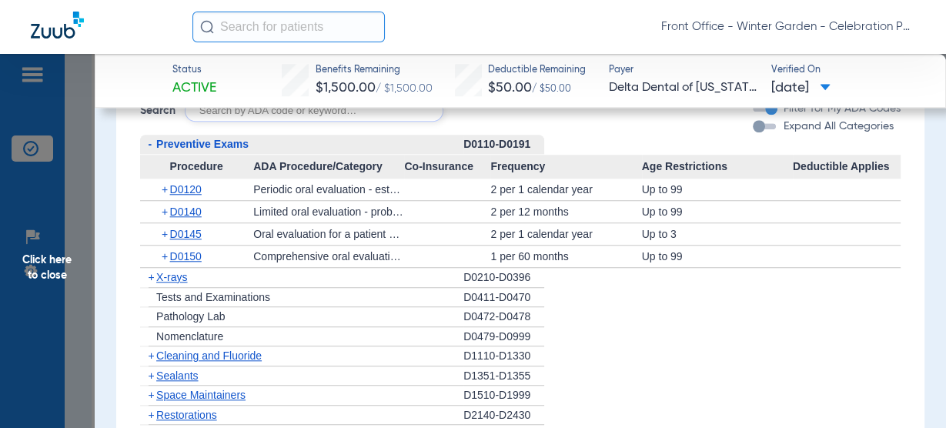
scroll to position [1231, 0]
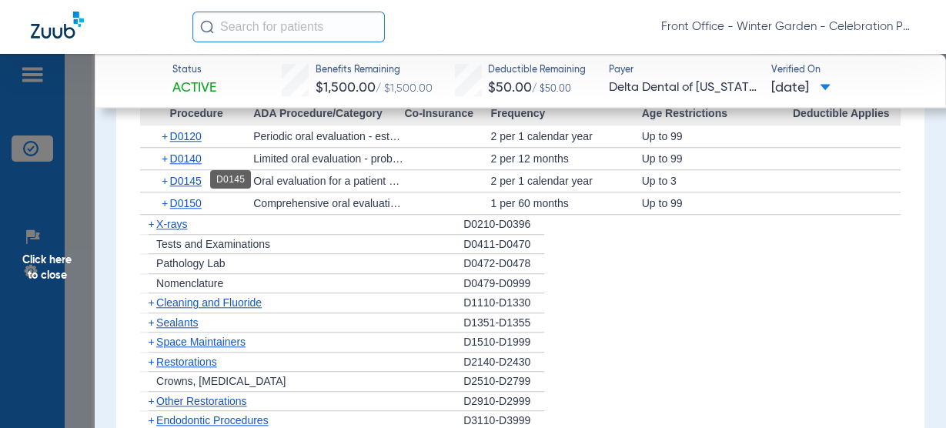
click at [178, 175] on span "D0145" at bounding box center [186, 181] width 32 height 12
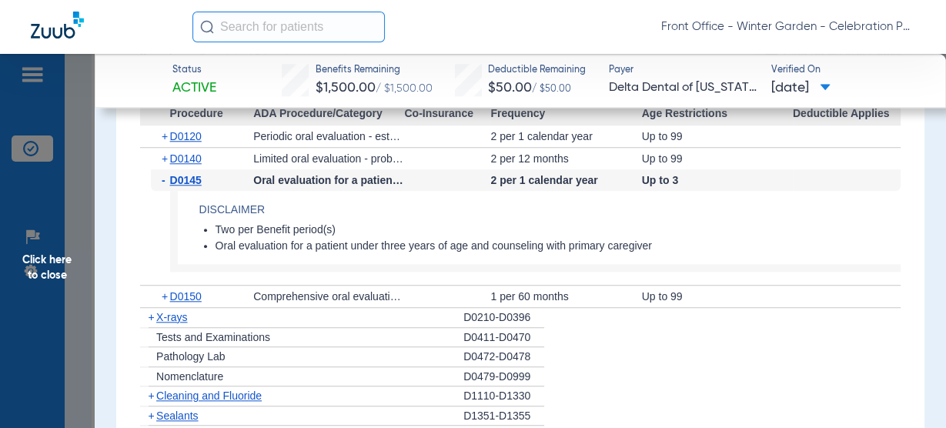
click at [179, 175] on span "D0145" at bounding box center [186, 180] width 32 height 12
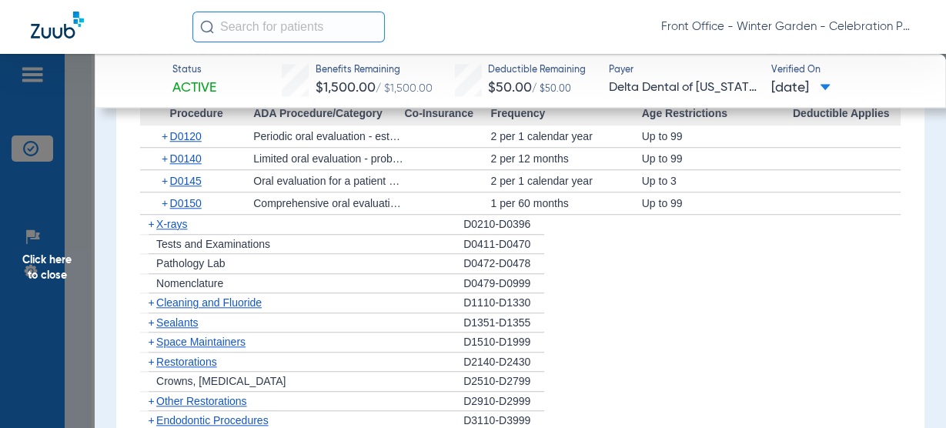
click at [186, 165] on div "+ D0140" at bounding box center [202, 159] width 102 height 22
click at [191, 160] on span "D0140" at bounding box center [186, 158] width 32 height 12
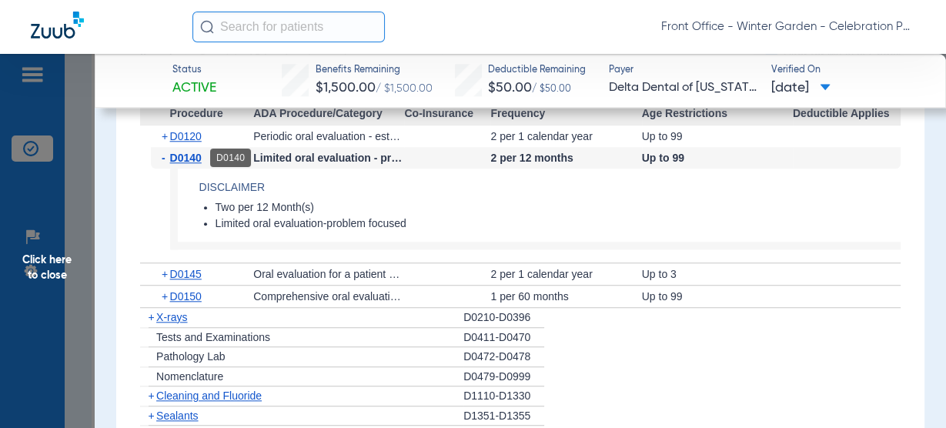
click at [191, 160] on span "D0140" at bounding box center [186, 158] width 32 height 12
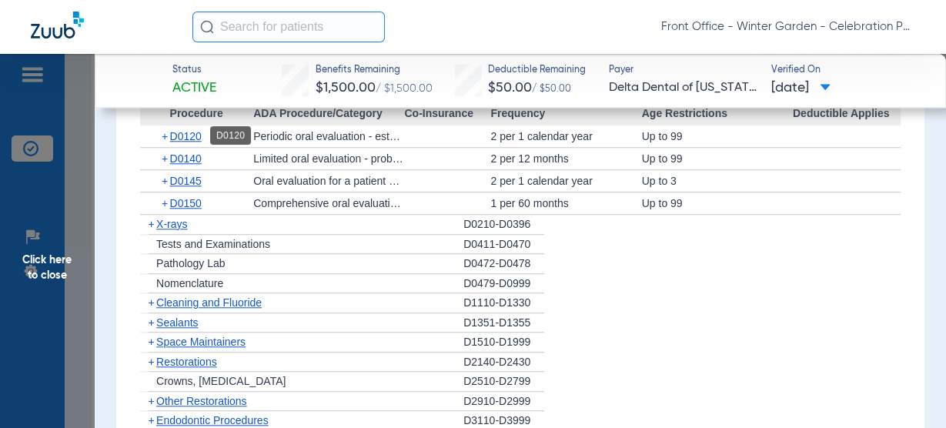
click at [189, 140] on span "D0120" at bounding box center [186, 136] width 32 height 12
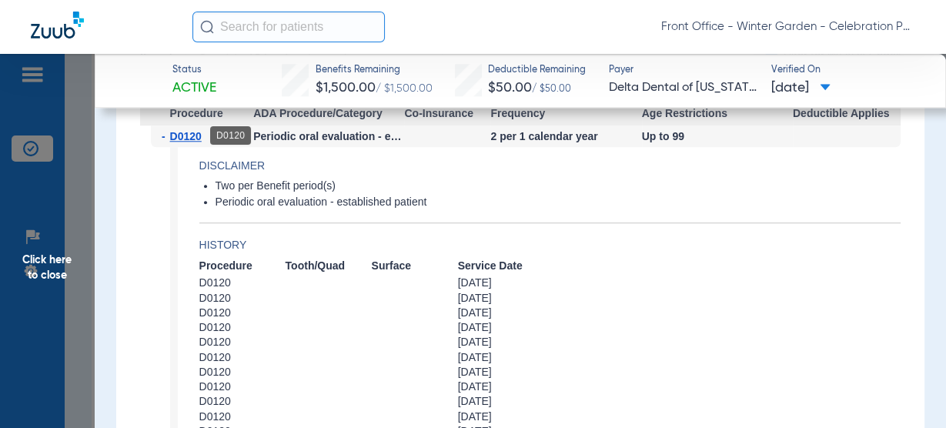
click at [192, 136] on span "D0120" at bounding box center [186, 136] width 32 height 12
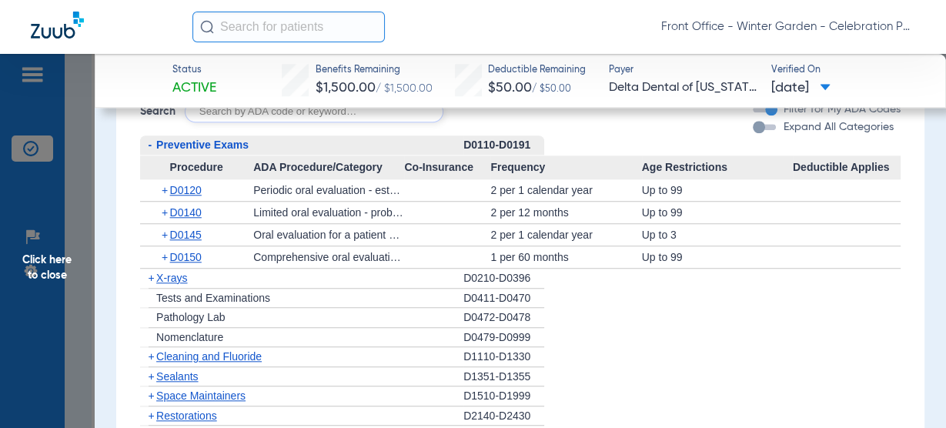
scroll to position [1170, 0]
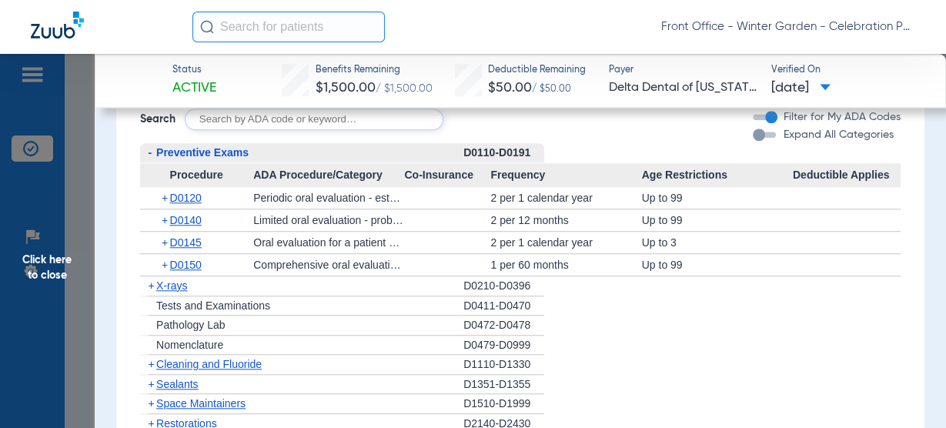
click at [205, 149] on span "Preventive Exams" at bounding box center [202, 152] width 92 height 12
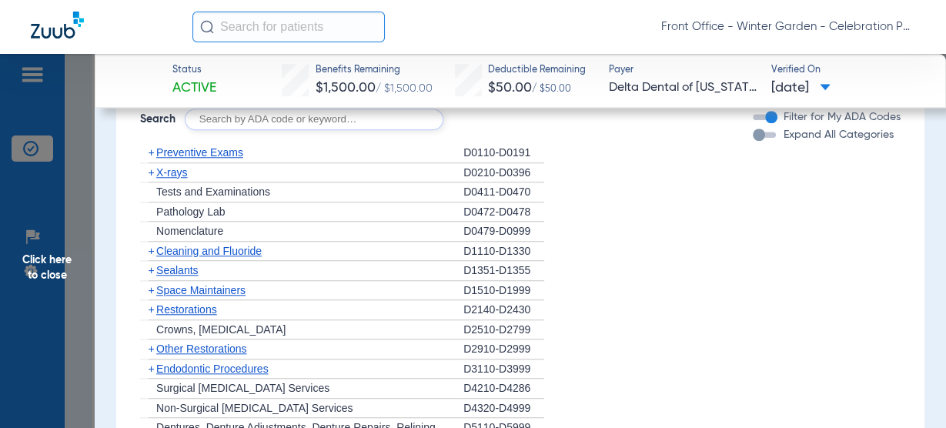
click at [168, 180] on div "+ X-rays" at bounding box center [301, 173] width 323 height 20
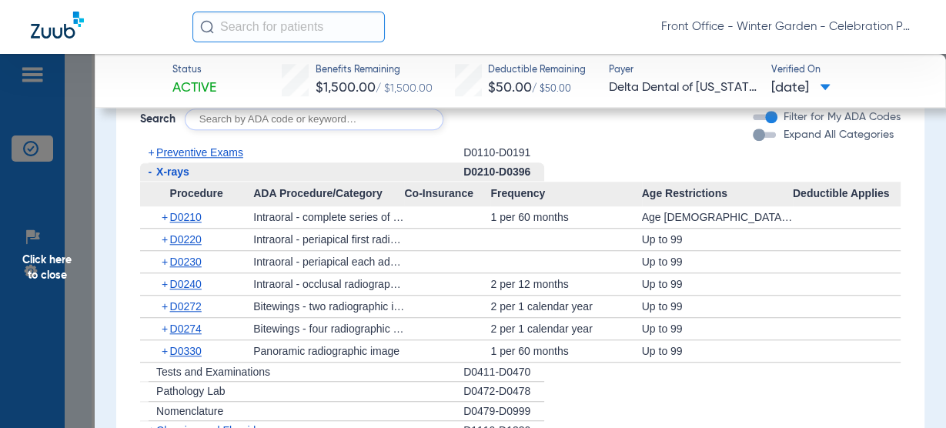
click at [185, 173] on span "X-rays" at bounding box center [172, 171] width 33 height 12
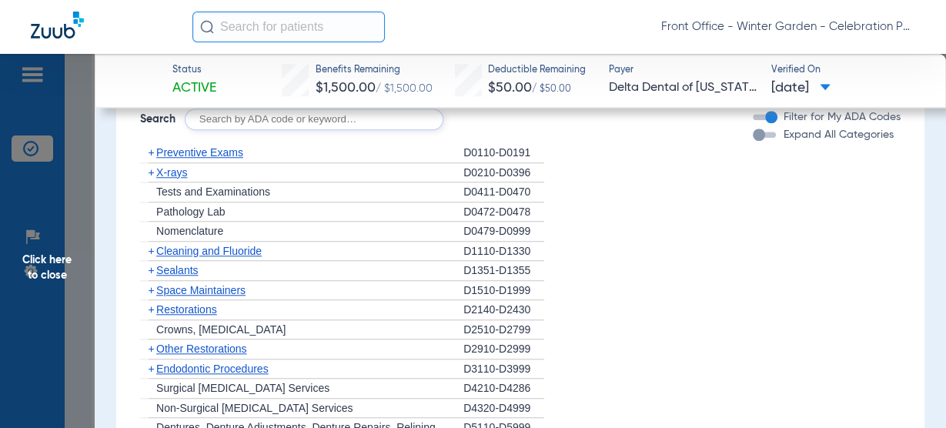
click at [185, 173] on span "X-rays" at bounding box center [171, 172] width 31 height 12
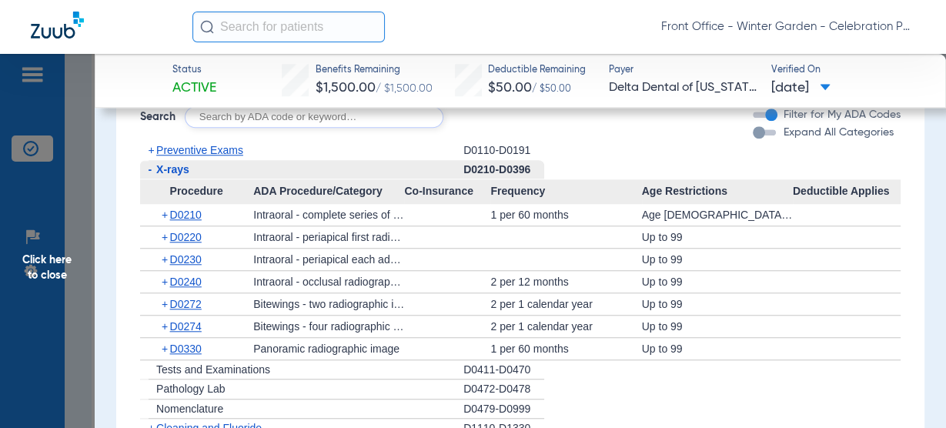
scroll to position [1108, 0]
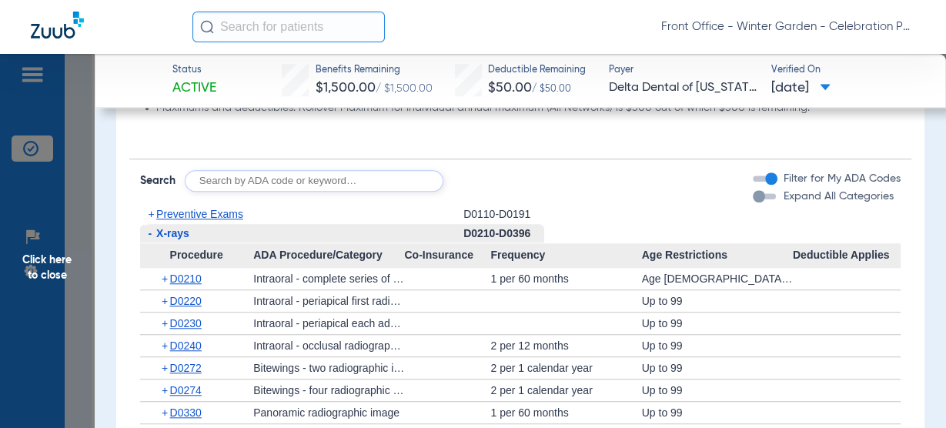
click at [261, 243] on span "ADA Procedure/Category" at bounding box center [328, 255] width 151 height 25
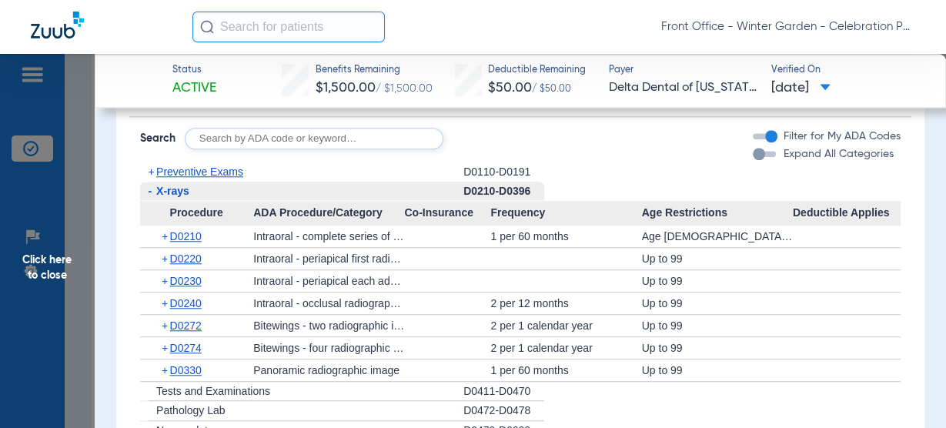
scroll to position [1170, 0]
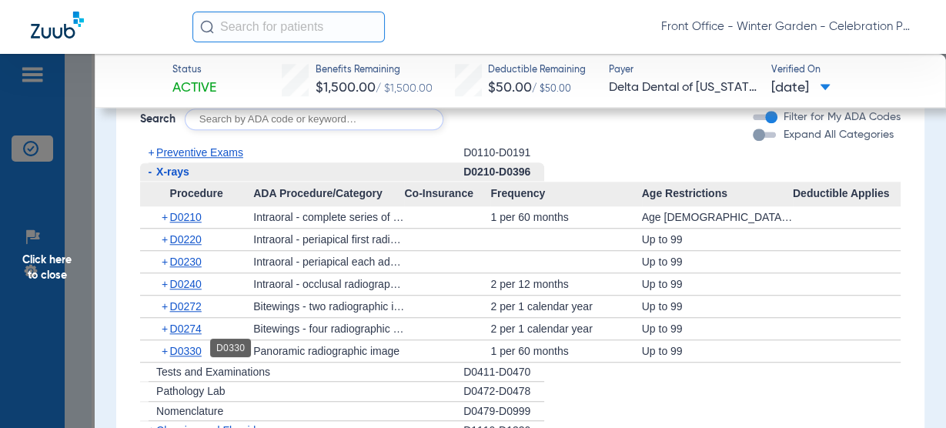
click at [175, 349] on span "D0330" at bounding box center [186, 351] width 32 height 12
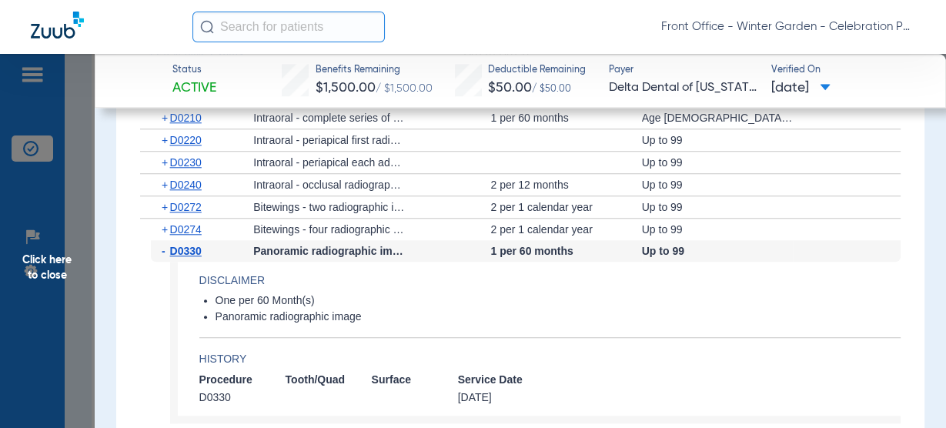
scroll to position [1293, 0]
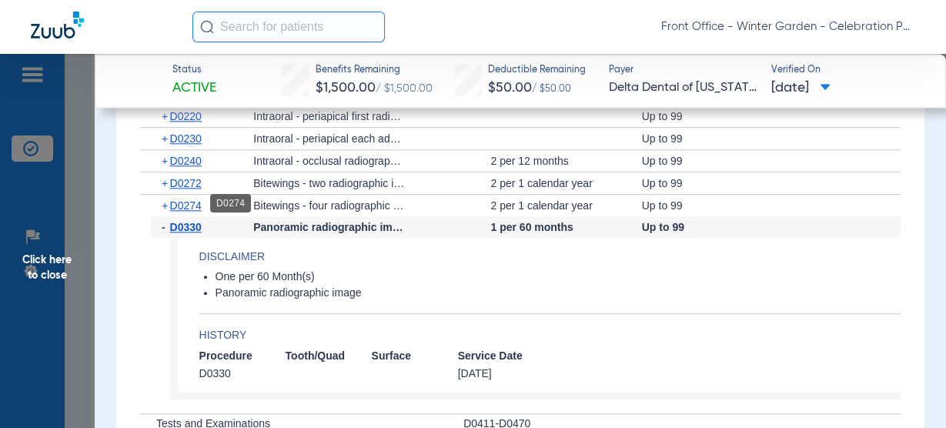
click at [190, 202] on span "D0274" at bounding box center [186, 205] width 32 height 12
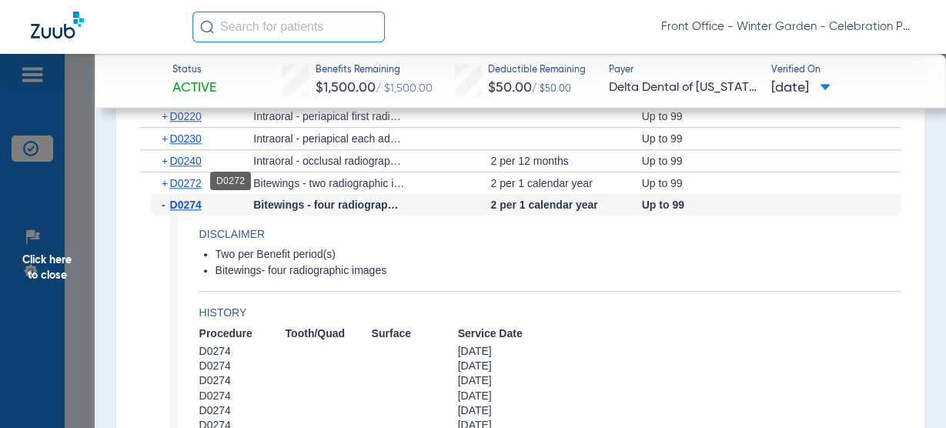
click at [173, 178] on span "D0272" at bounding box center [186, 183] width 32 height 12
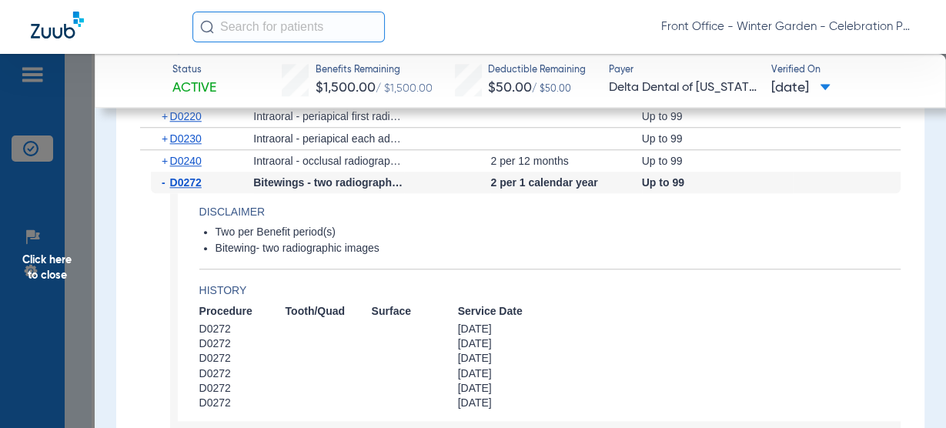
click at [173, 178] on span "D0272" at bounding box center [186, 182] width 32 height 12
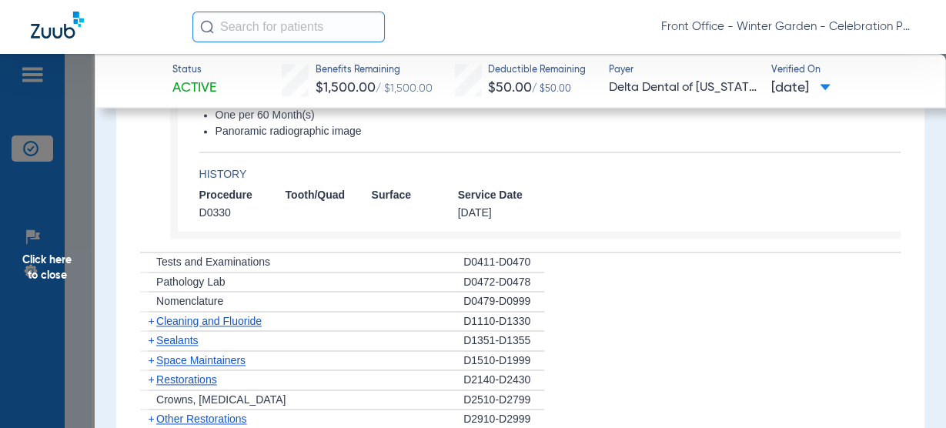
scroll to position [1785, 0]
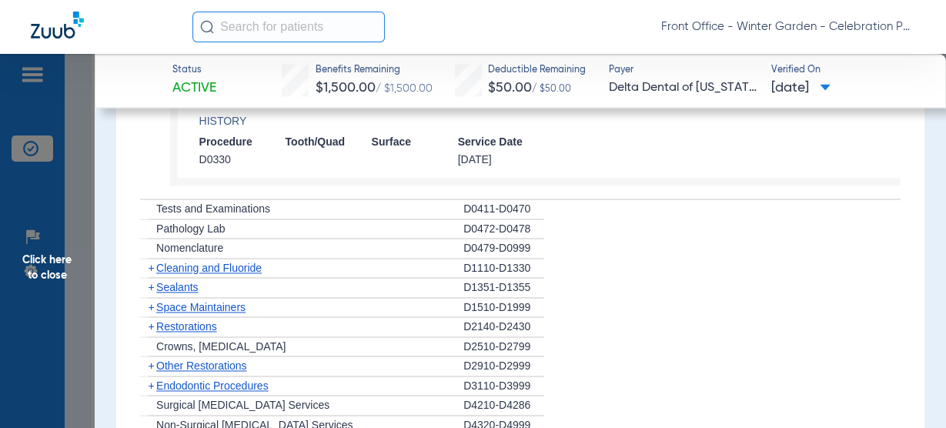
click at [212, 265] on span "Cleaning and Fluoride" at bounding box center [208, 268] width 105 height 12
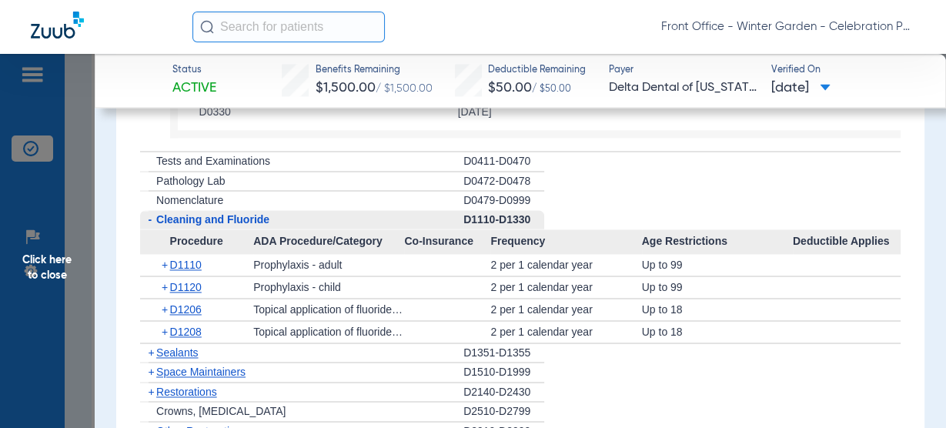
scroll to position [1847, 0]
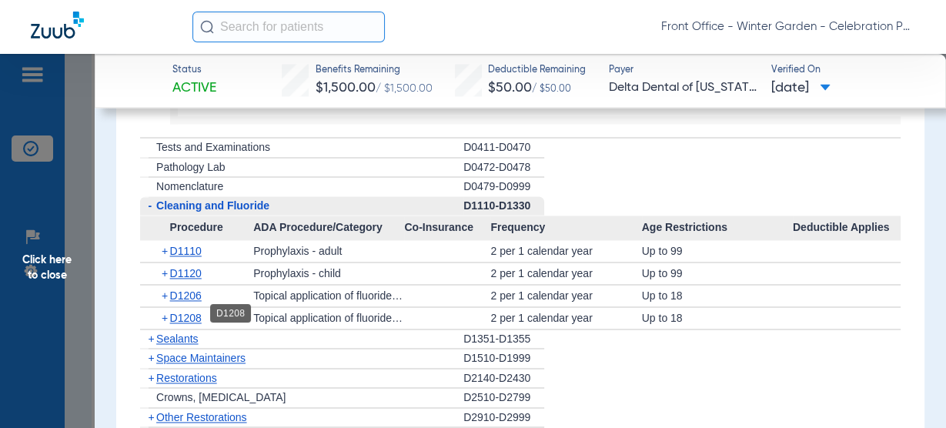
click at [191, 312] on span "D1208" at bounding box center [186, 318] width 32 height 12
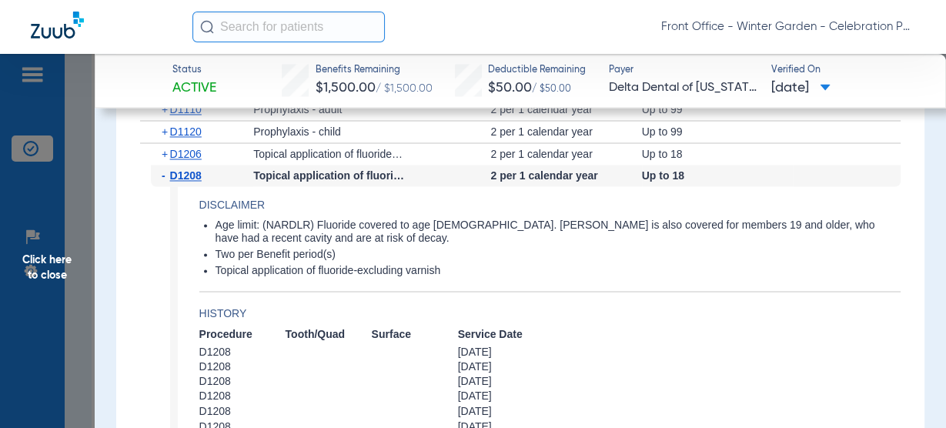
scroll to position [1970, 0]
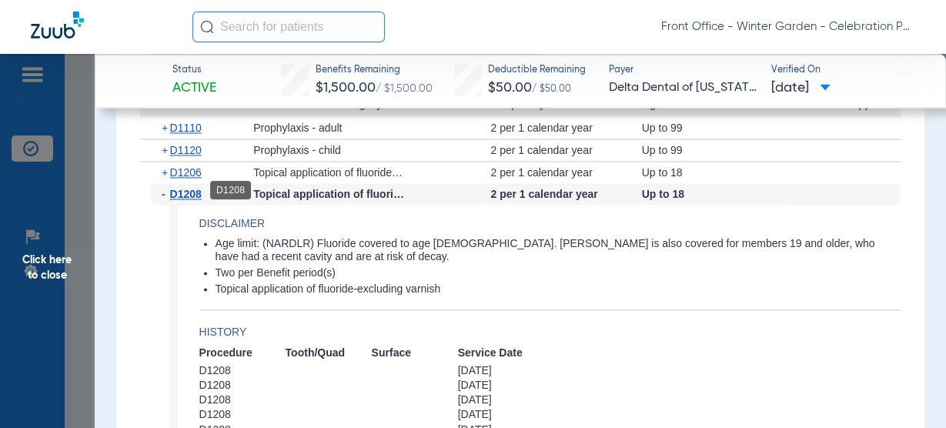
click at [198, 188] on span "D1208" at bounding box center [186, 194] width 32 height 12
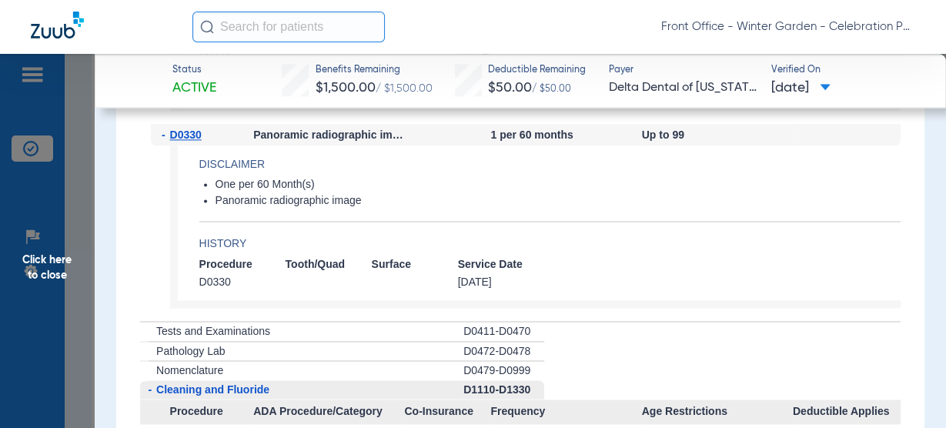
scroll to position [1662, 0]
drag, startPoint x: 179, startPoint y: 132, endPoint x: 36, endPoint y: 105, distance: 145.5
click at [179, 132] on span "D0330" at bounding box center [186, 135] width 32 height 12
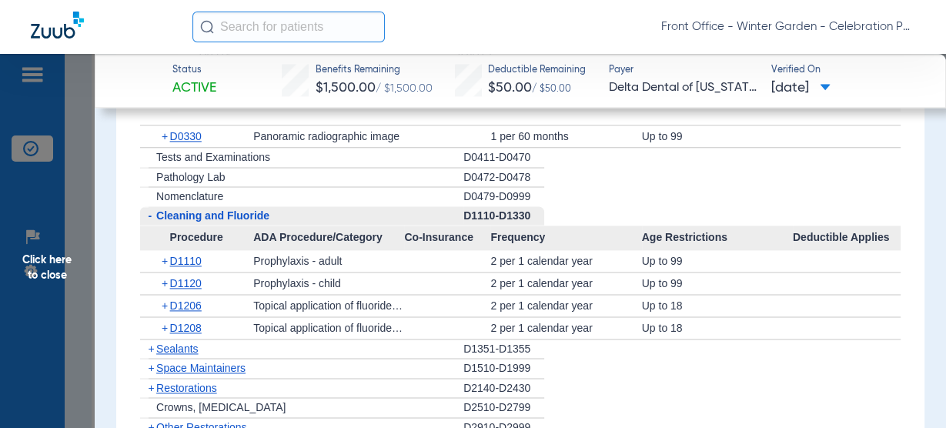
click at [160, 342] on span "Sealants" at bounding box center [177, 348] width 42 height 12
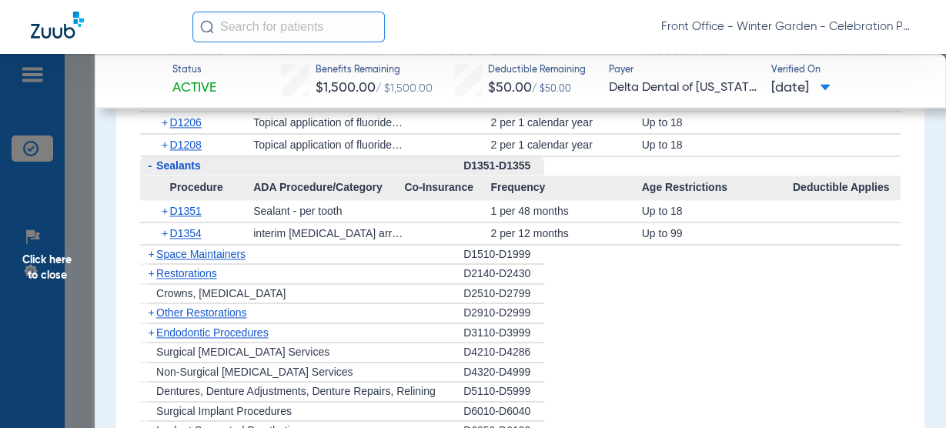
scroll to position [1847, 0]
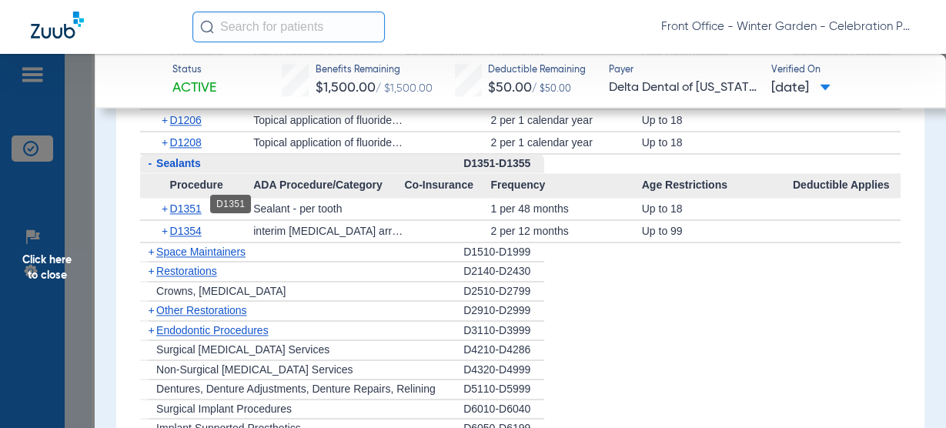
click at [199, 205] on span "D1351" at bounding box center [186, 208] width 32 height 12
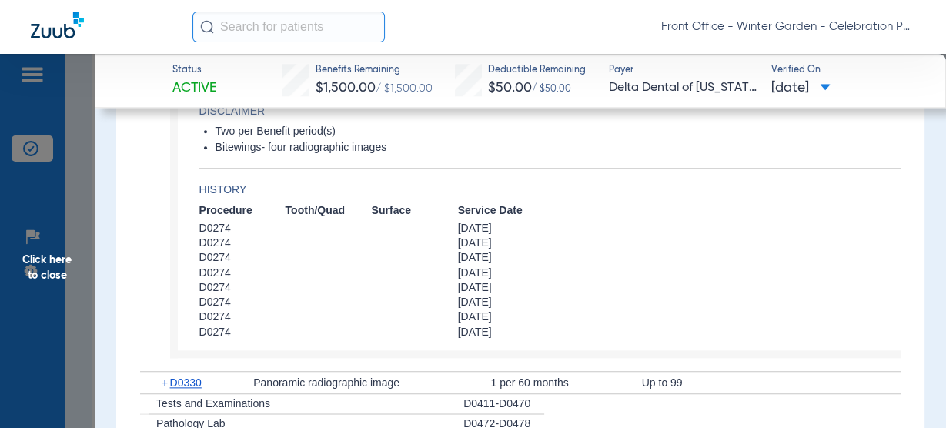
scroll to position [1354, 0]
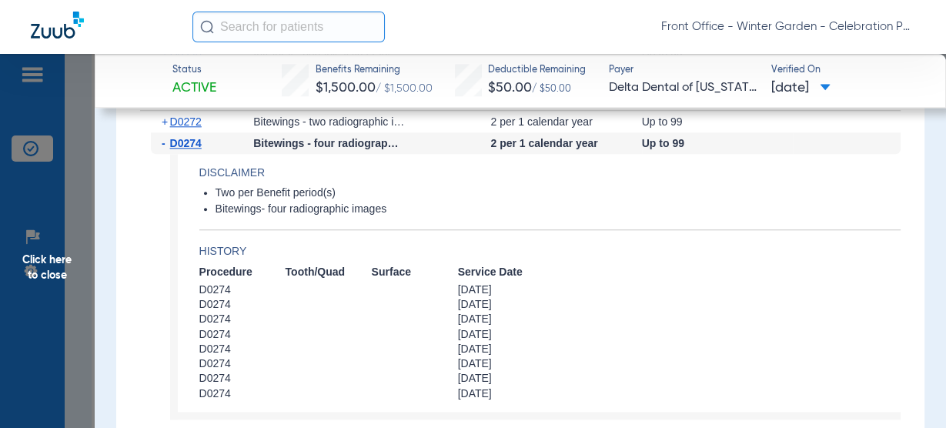
click at [185, 142] on span "D0274" at bounding box center [186, 143] width 32 height 12
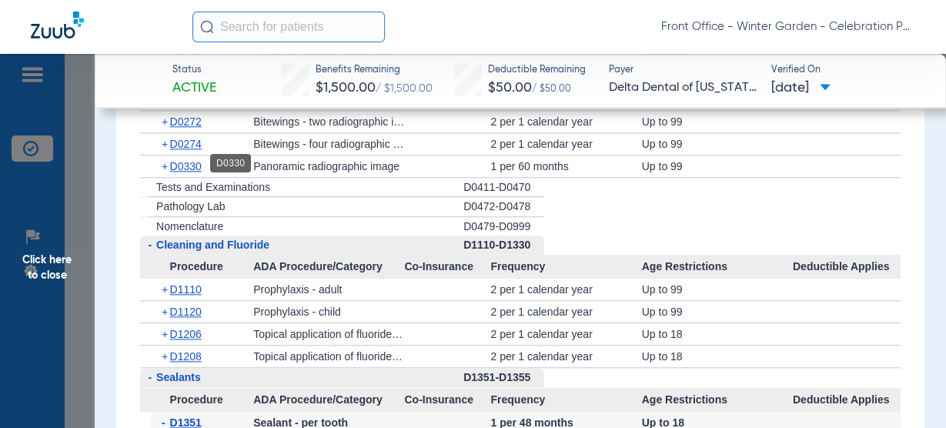
click at [197, 161] on span "D0330" at bounding box center [186, 166] width 32 height 12
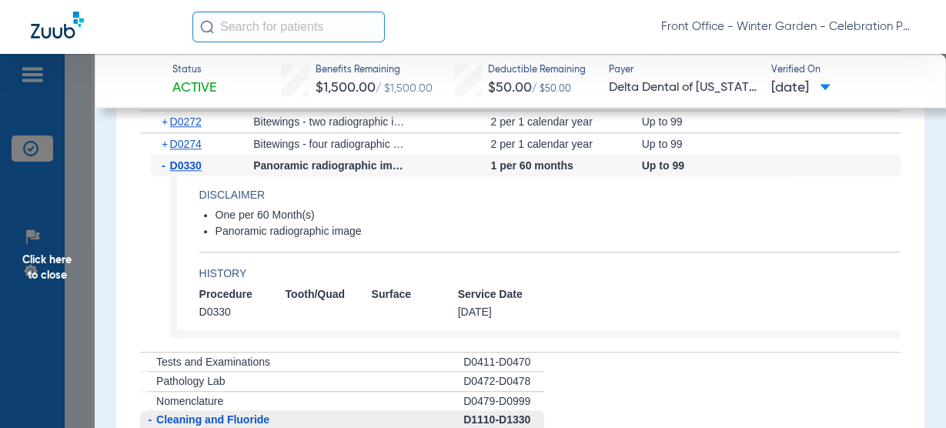
click at [197, 161] on span "D0330" at bounding box center [186, 165] width 32 height 12
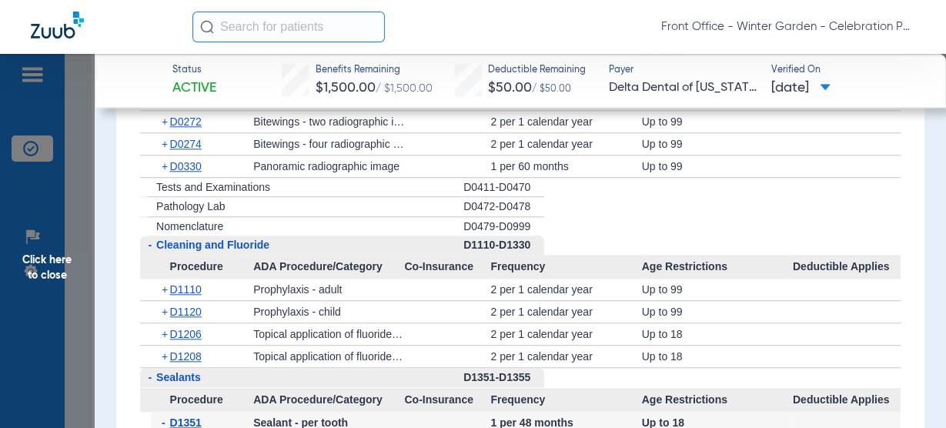
scroll to position [1478, 0]
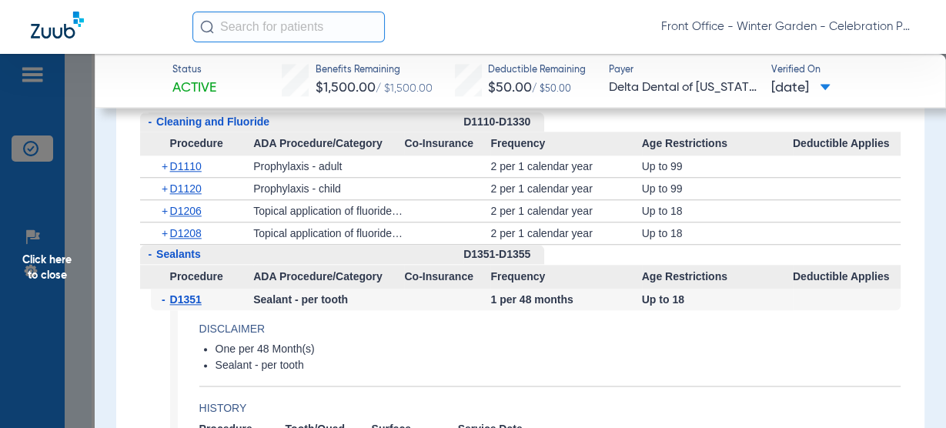
drag, startPoint x: 39, startPoint y: 256, endPoint x: 155, endPoint y: 254, distance: 115.4
click at [39, 256] on span "Click here to close" at bounding box center [47, 268] width 95 height 428
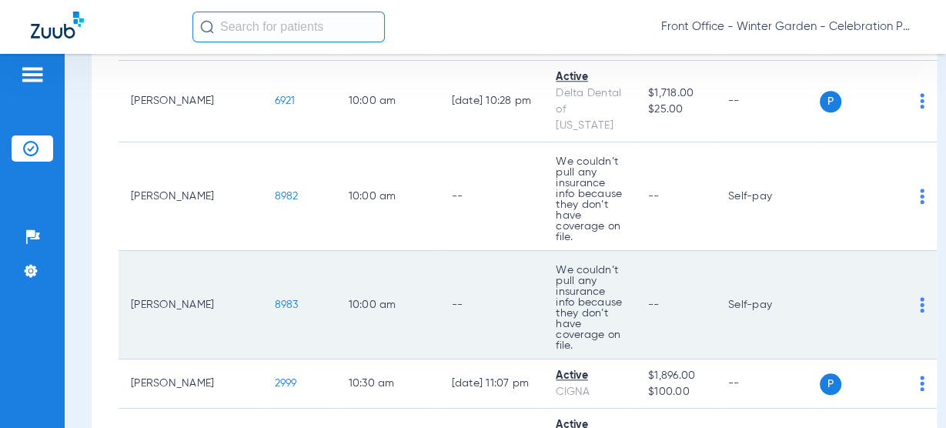
scroll to position [1108, 0]
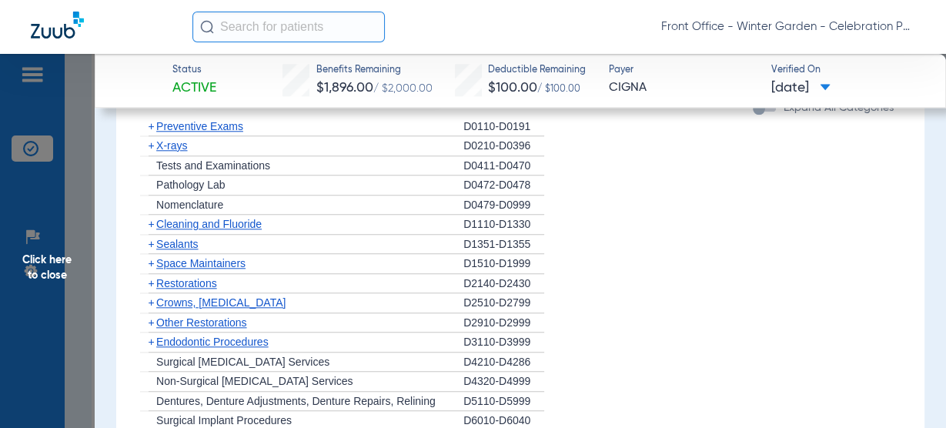
scroll to position [1170, 0]
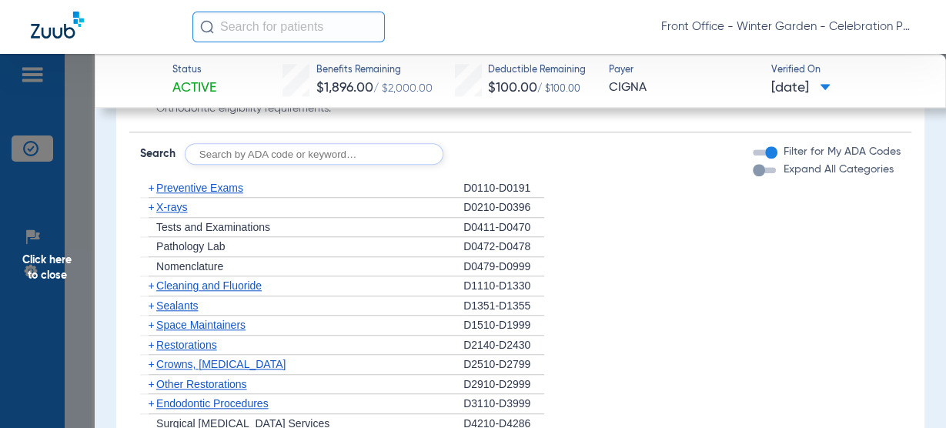
click at [195, 179] on div "+ Preventive Exams" at bounding box center [301, 189] width 323 height 20
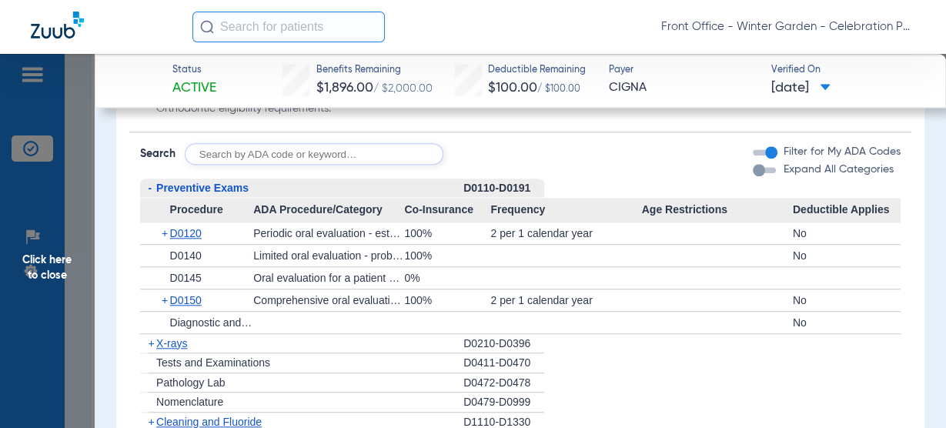
click at [192, 184] on span "Preventive Exams" at bounding box center [202, 188] width 92 height 12
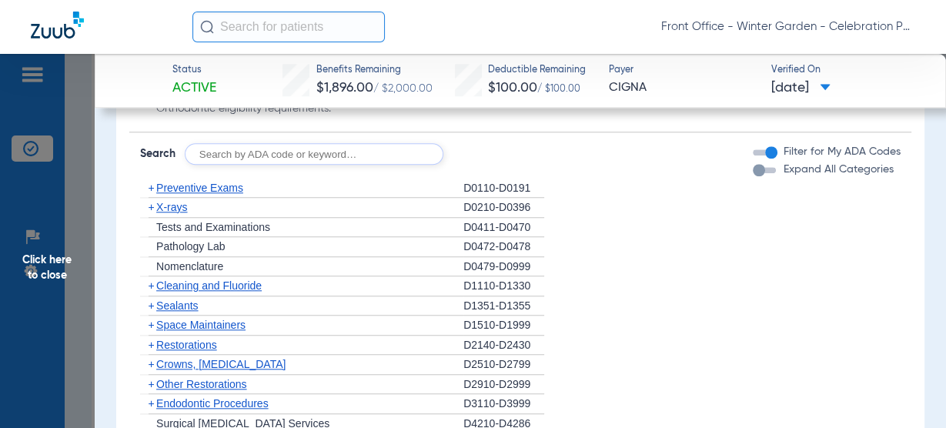
click at [192, 184] on span "Preventive Exams" at bounding box center [199, 188] width 87 height 12
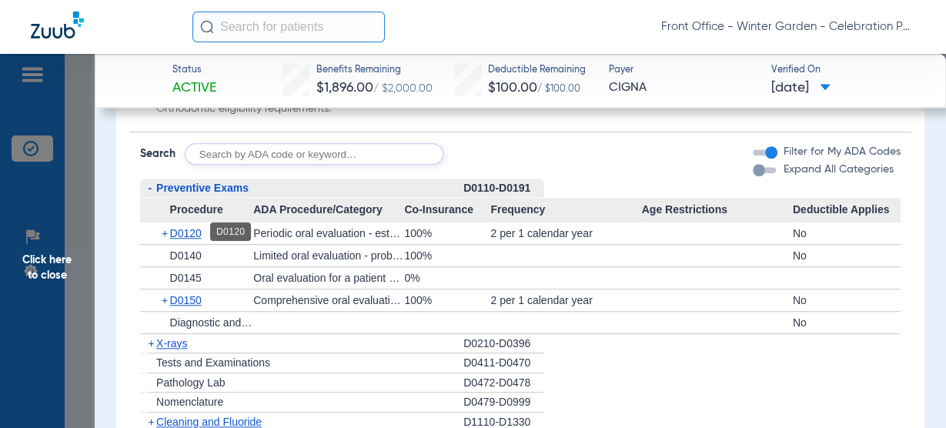
click at [177, 231] on span "D0120" at bounding box center [186, 233] width 32 height 12
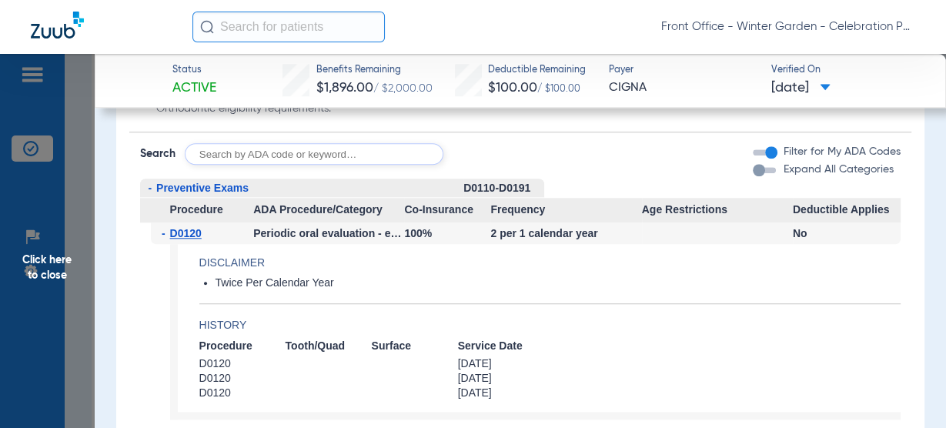
click at [177, 231] on span "D0120" at bounding box center [186, 233] width 32 height 12
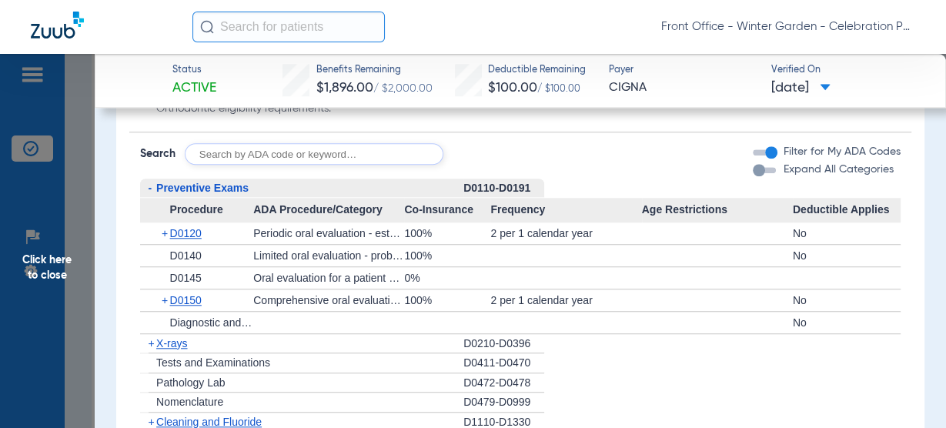
click at [161, 349] on div "+ X-rays" at bounding box center [301, 344] width 323 height 20
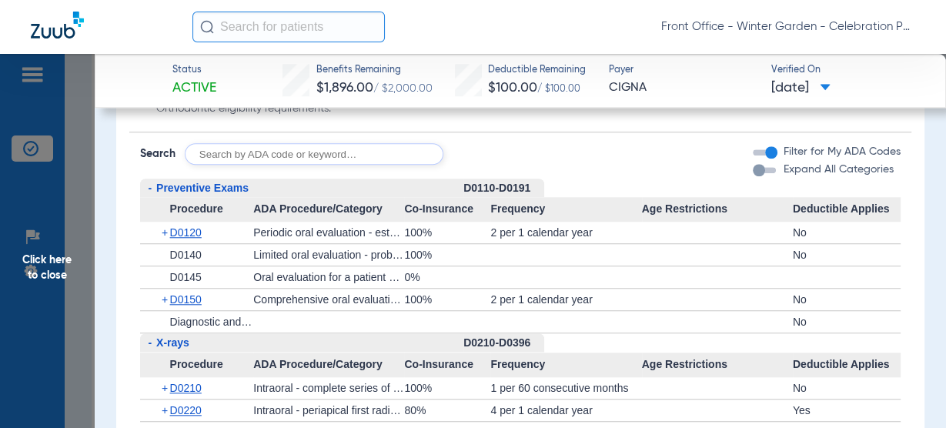
click at [172, 342] on span "X-rays" at bounding box center [172, 342] width 33 height 12
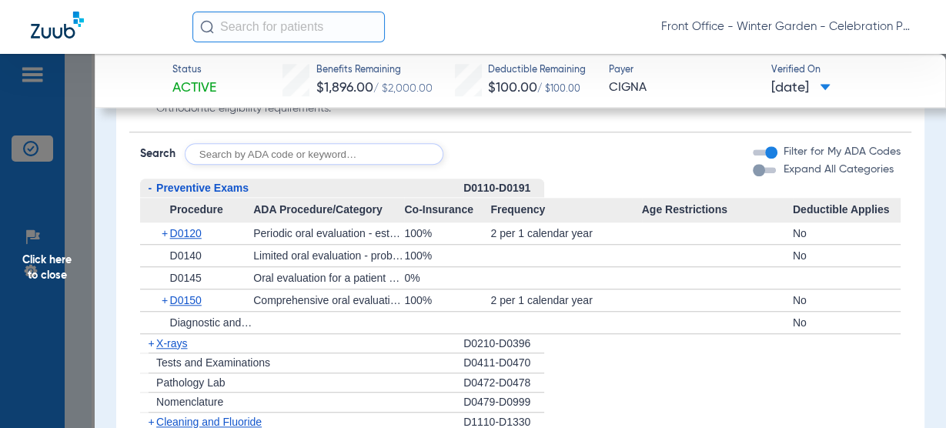
click at [172, 342] on span "X-rays" at bounding box center [171, 343] width 31 height 12
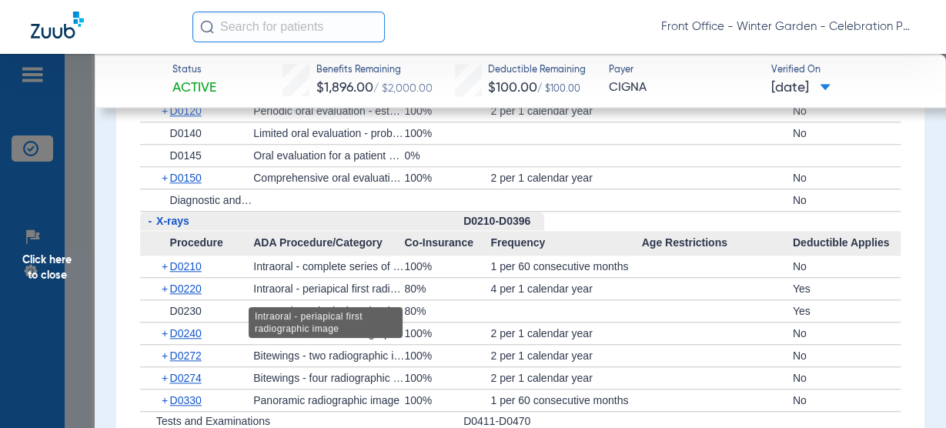
scroll to position [1293, 0]
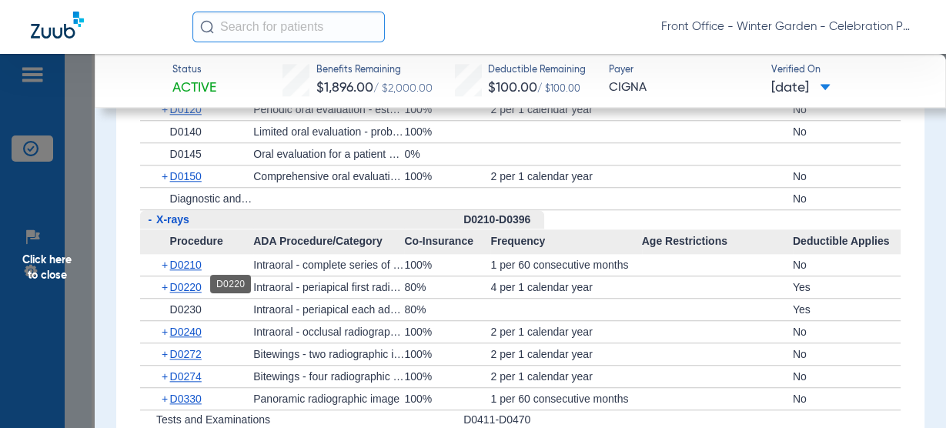
click at [185, 282] on span "D0220" at bounding box center [186, 287] width 32 height 12
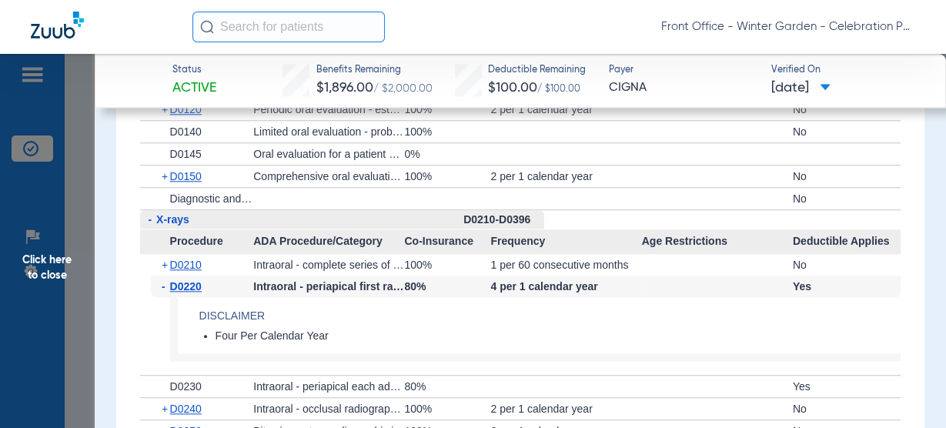
click at [185, 282] on span "D0220" at bounding box center [186, 286] width 32 height 12
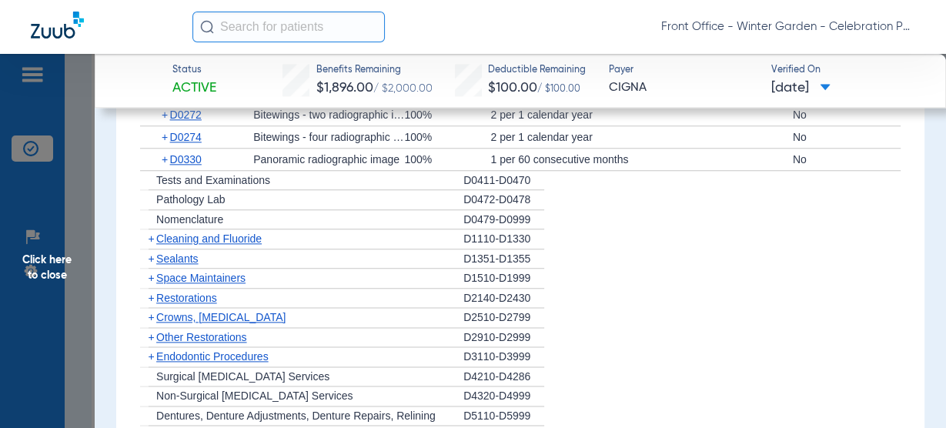
scroll to position [1539, 0]
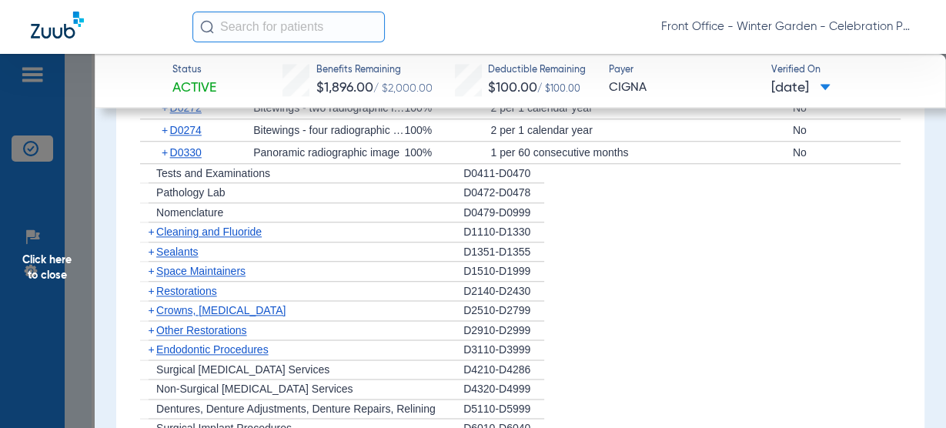
click at [237, 222] on div "+ Cleaning and Fluoride" at bounding box center [301, 232] width 323 height 20
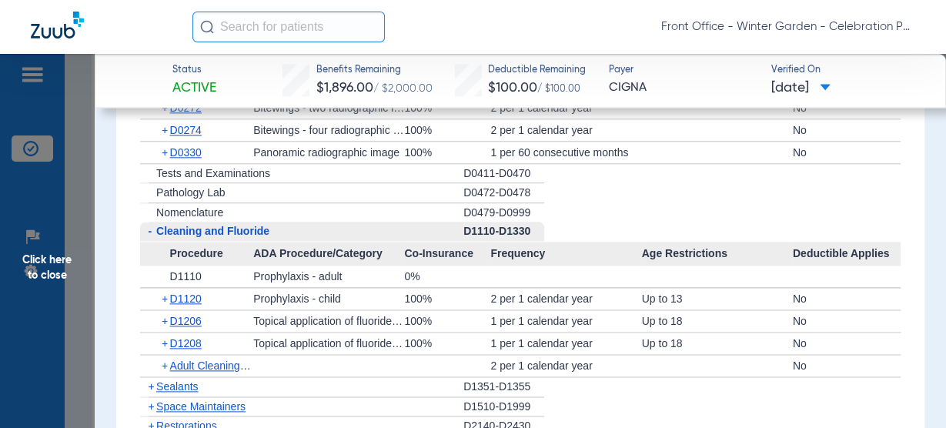
click at [237, 222] on div "- Cleaning and Fluoride" at bounding box center [301, 232] width 323 height 20
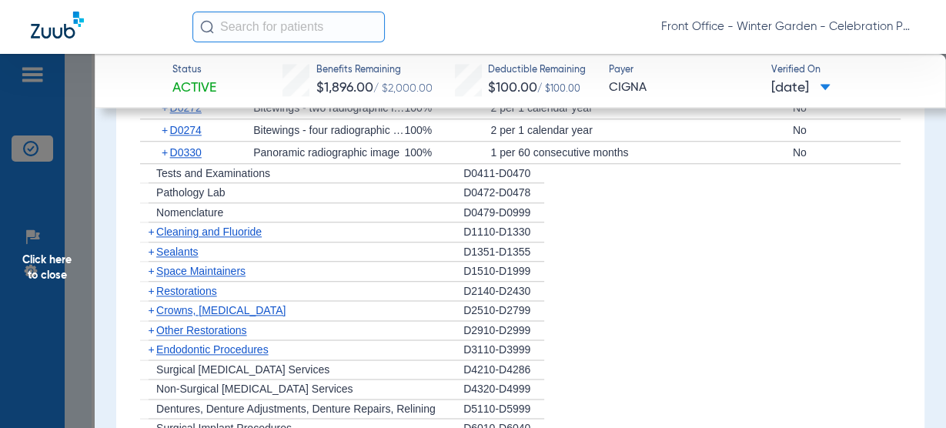
click at [237, 222] on div "+ Cleaning and Fluoride" at bounding box center [301, 232] width 323 height 20
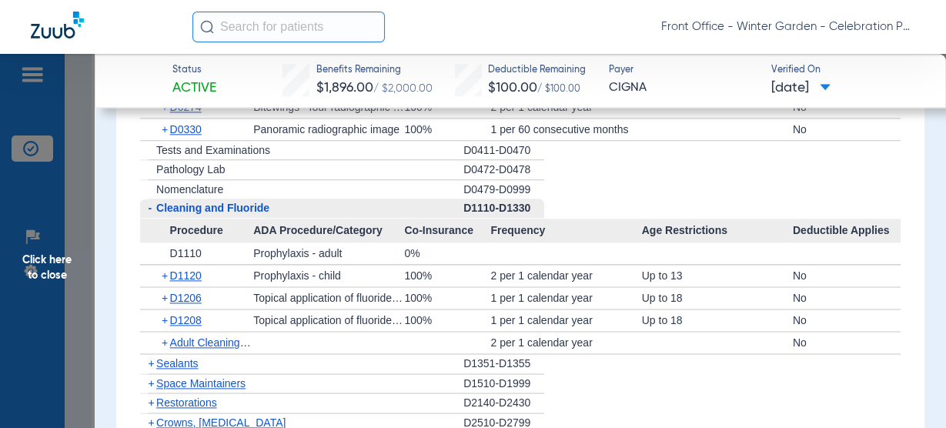
scroll to position [1601, 0]
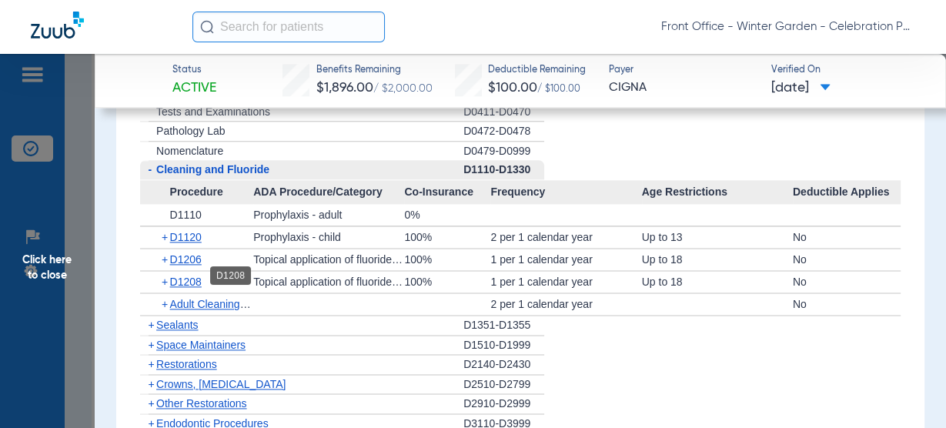
click at [190, 276] on span "D1208" at bounding box center [186, 282] width 32 height 12
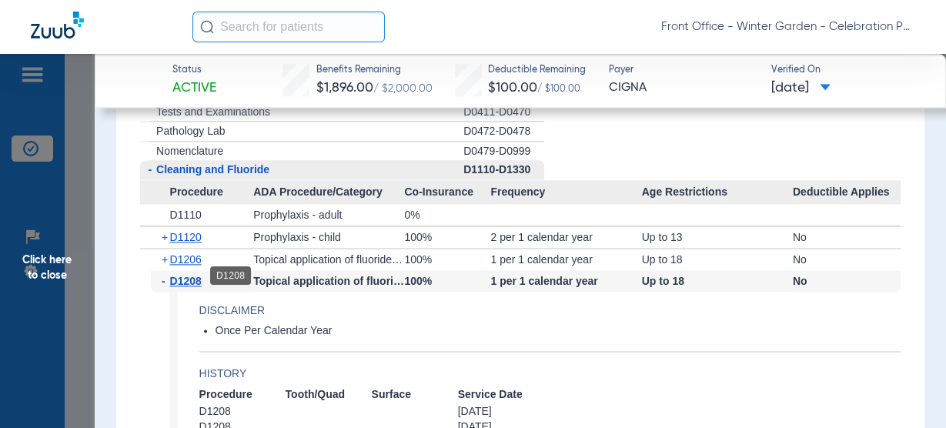
drag, startPoint x: 186, startPoint y: 277, endPoint x: 193, endPoint y: 273, distance: 7.9
click at [186, 277] on span "D1208" at bounding box center [186, 281] width 32 height 12
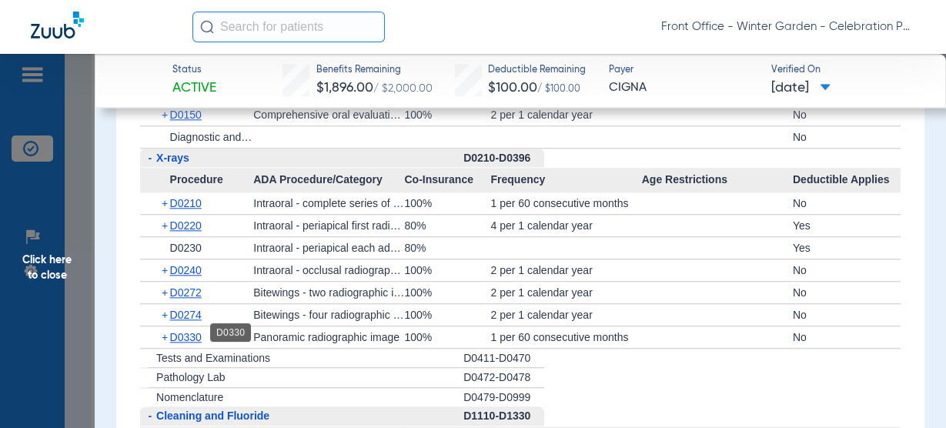
click at [181, 332] on span "D0330" at bounding box center [186, 337] width 32 height 12
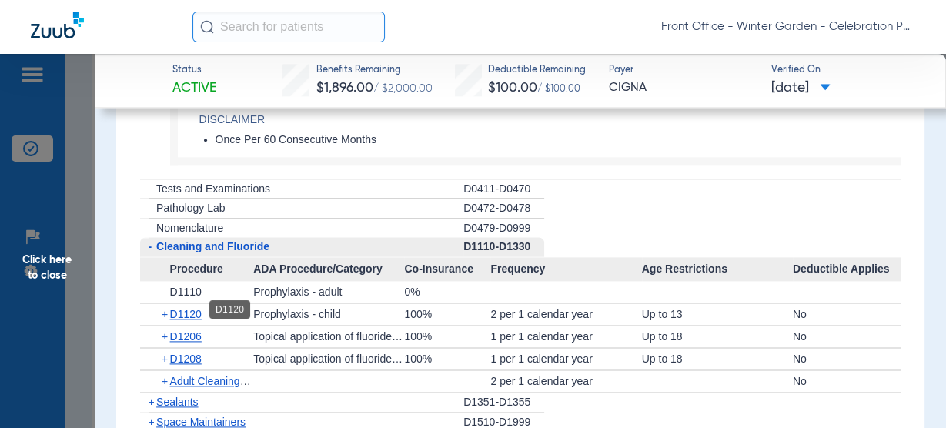
scroll to position [1662, 0]
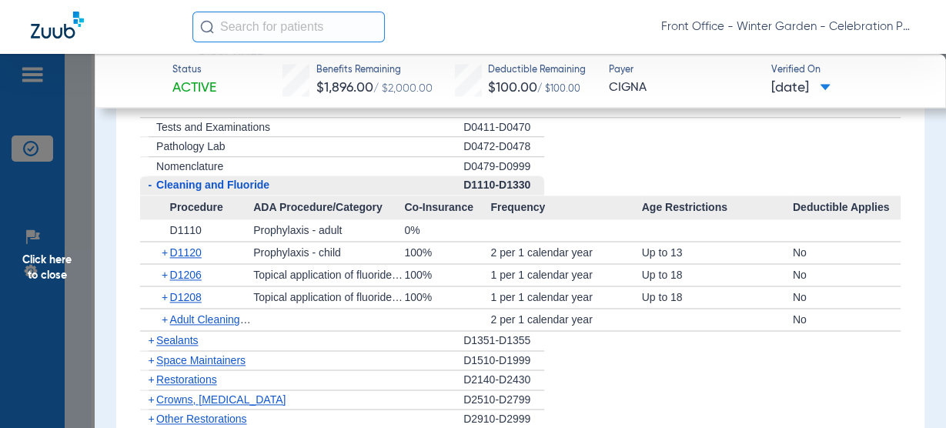
drag, startPoint x: 179, startPoint y: 332, endPoint x: 202, endPoint y: 313, distance: 30.6
click at [179, 334] on span "Sealants" at bounding box center [177, 340] width 42 height 12
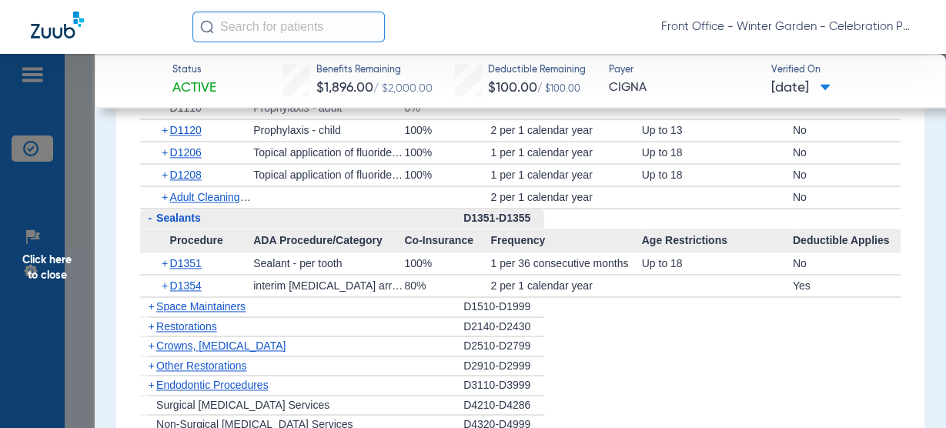
scroll to position [1785, 0]
click at [196, 256] on span "D1351" at bounding box center [186, 262] width 32 height 12
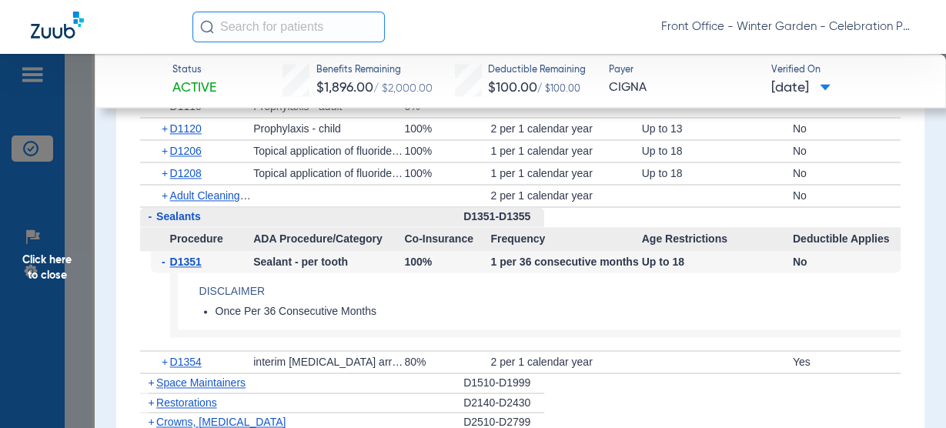
click at [196, 256] on span "D1351" at bounding box center [186, 262] width 32 height 12
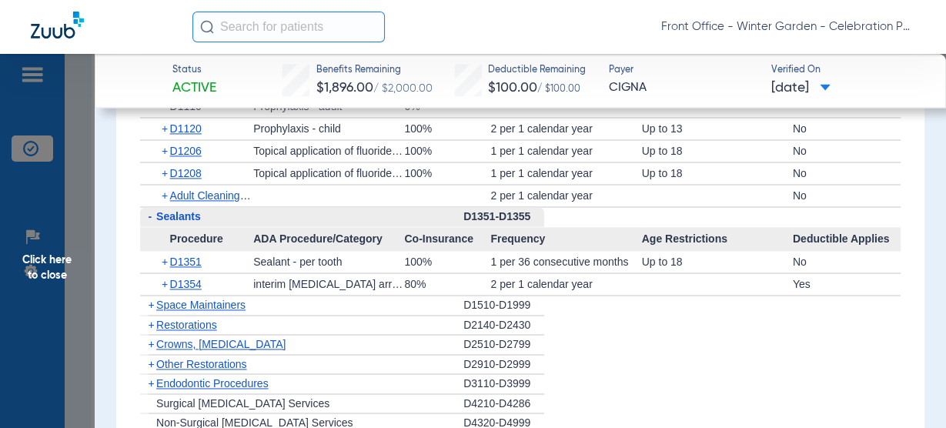
click at [66, 276] on span "Click here to close" at bounding box center [47, 268] width 95 height 428
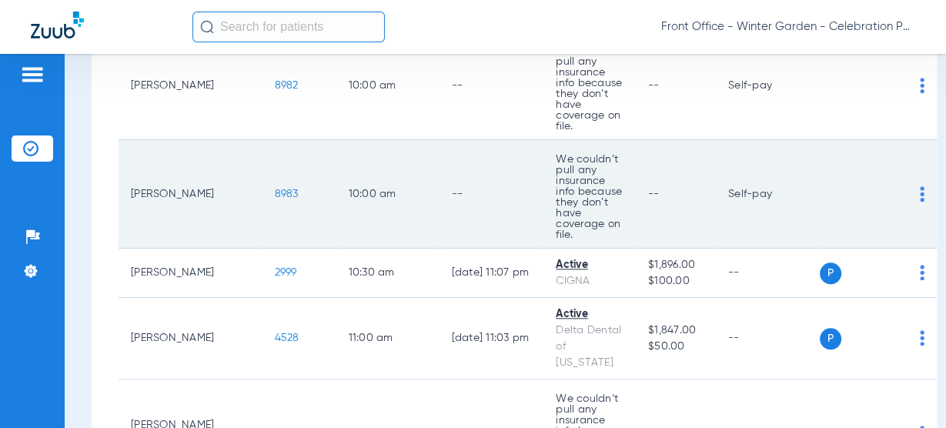
scroll to position [1293, 0]
